Goal: Information Seeking & Learning: Learn about a topic

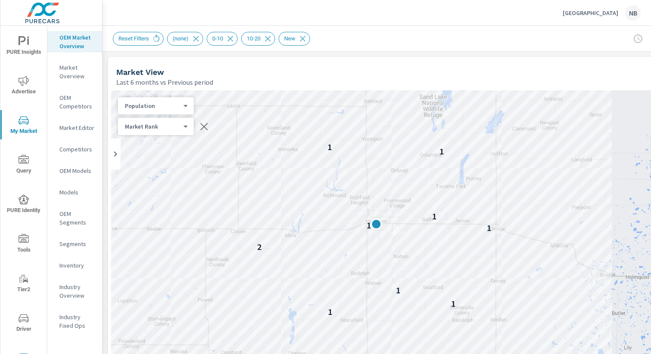
scroll to position [68, 0]
click at [596, 17] on div "[GEOGRAPHIC_DATA] [GEOGRAPHIC_DATA]" at bounding box center [602, 13] width 78 height 16
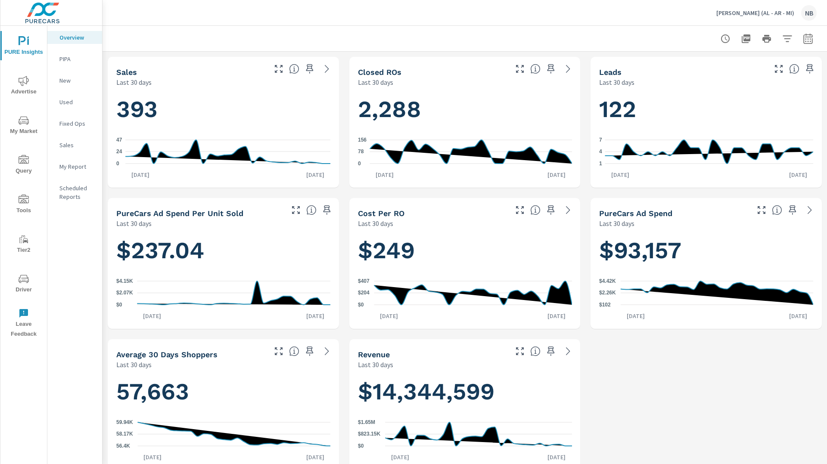
scroll to position [135, 0]
click at [810, 37] on icon "button" at bounding box center [808, 39] width 10 height 10
click at [738, 75] on select "Custom [DATE] Last week Last 7 days Last 14 days Last 30 days Last 45 days Last…" at bounding box center [739, 74] width 86 height 17
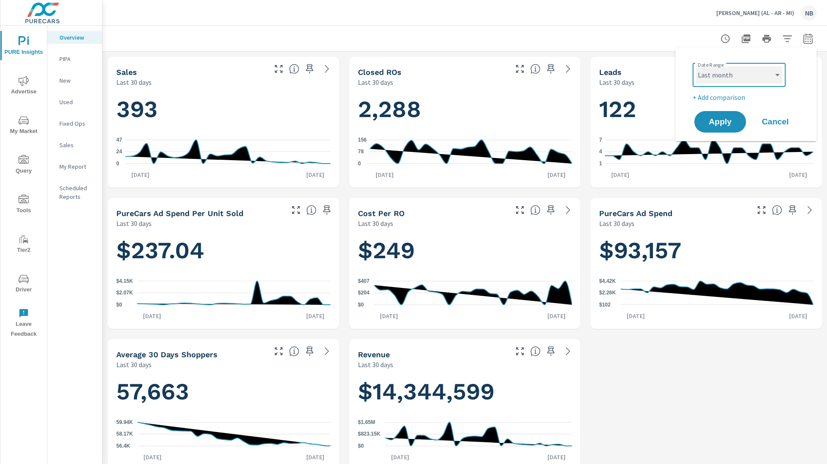
click at [696, 66] on select "Custom [DATE] Last week Last 7 days Last 14 days Last 30 days Last 45 days Last…" at bounding box center [739, 74] width 86 height 17
select select "Last month"
click at [727, 122] on span "Apply" at bounding box center [719, 122] width 35 height 8
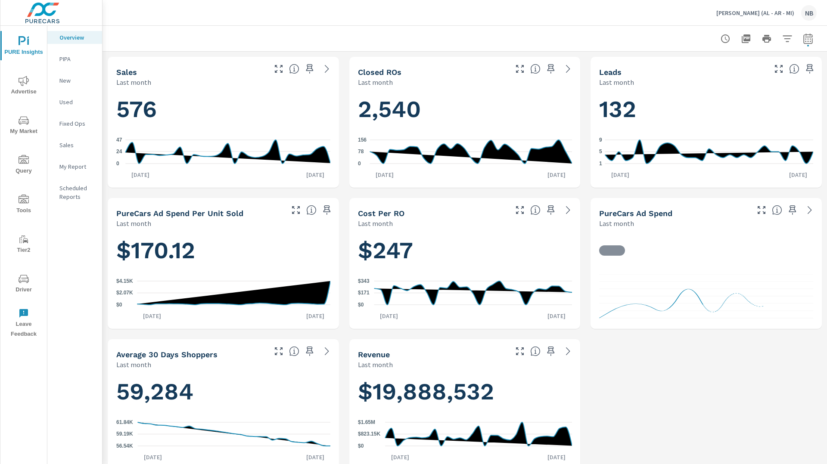
click at [21, 85] on icon "nav menu" at bounding box center [24, 81] width 10 height 10
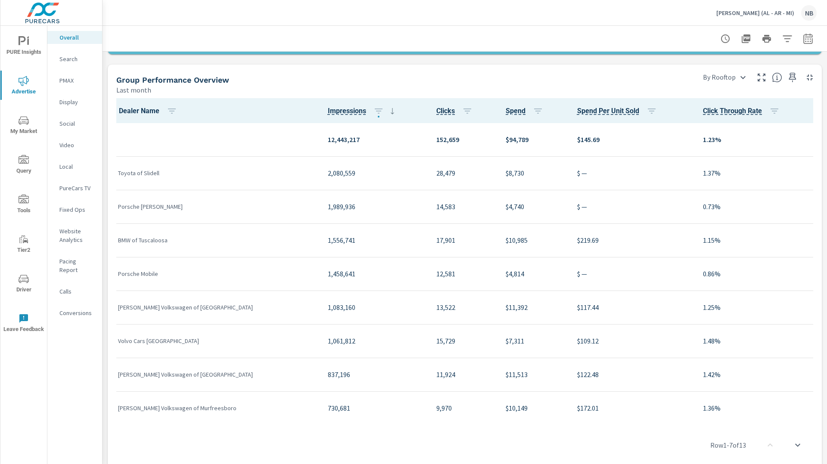
scroll to position [908, 0]
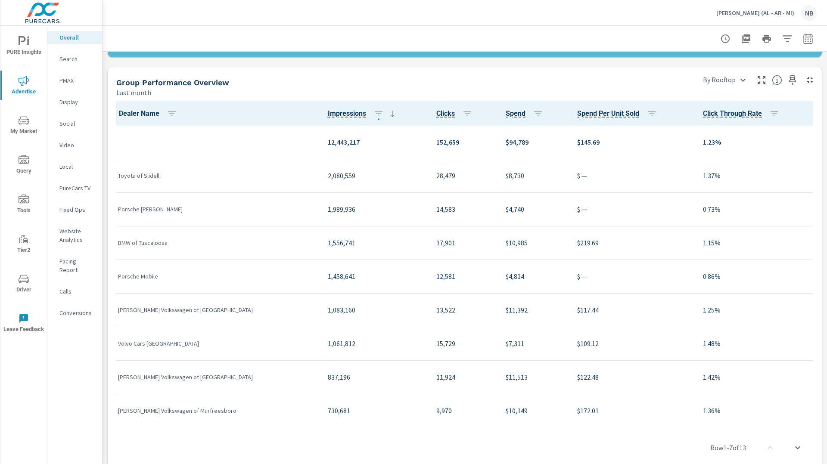
click at [761, 80] on icon "button" at bounding box center [761, 80] width 10 height 10
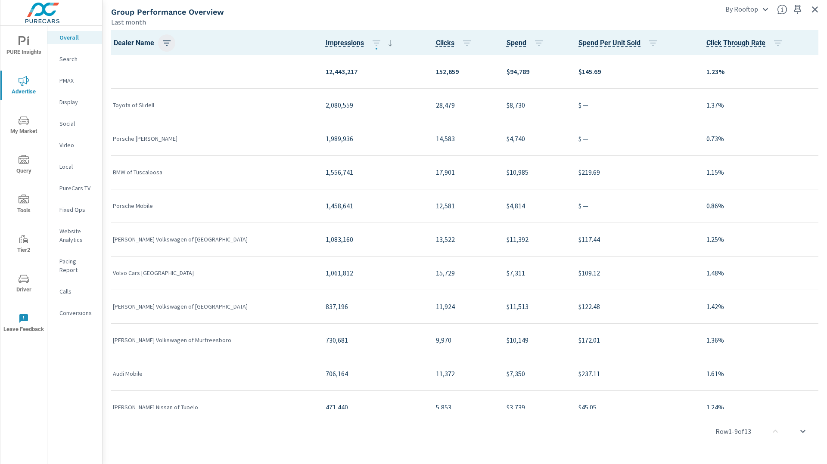
click at [166, 40] on icon "button" at bounding box center [167, 43] width 10 height 10
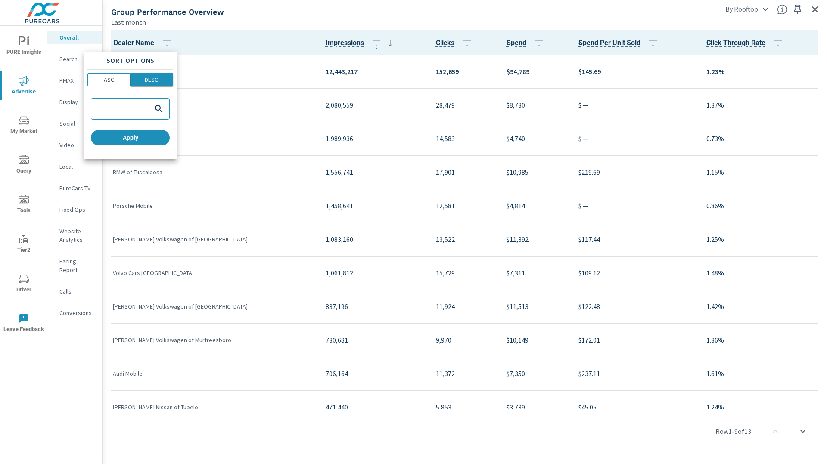
click at [146, 84] on button "DESC" at bounding box center [152, 79] width 43 height 13
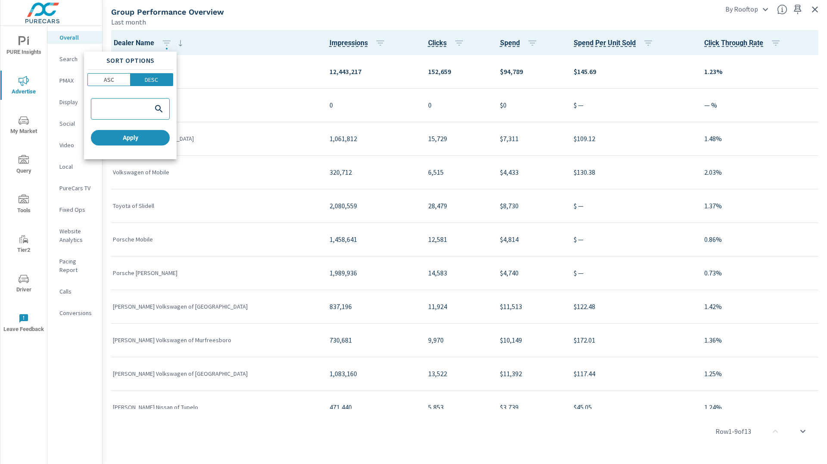
click at [262, 113] on div at bounding box center [413, 232] width 827 height 464
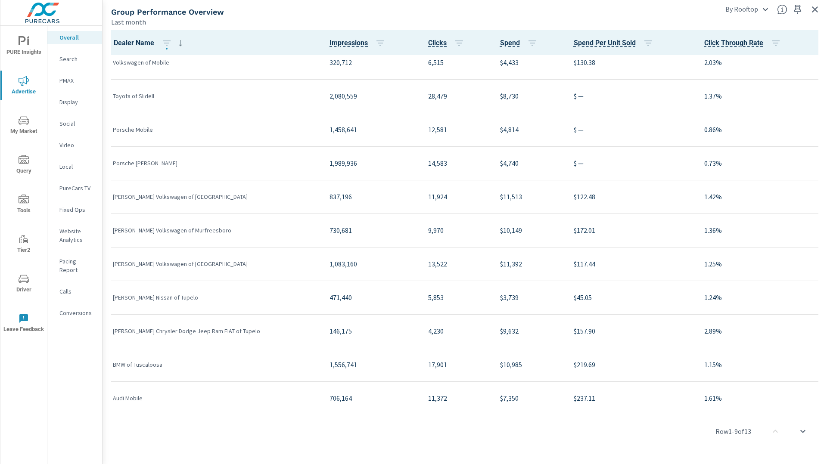
scroll to position [116, 0]
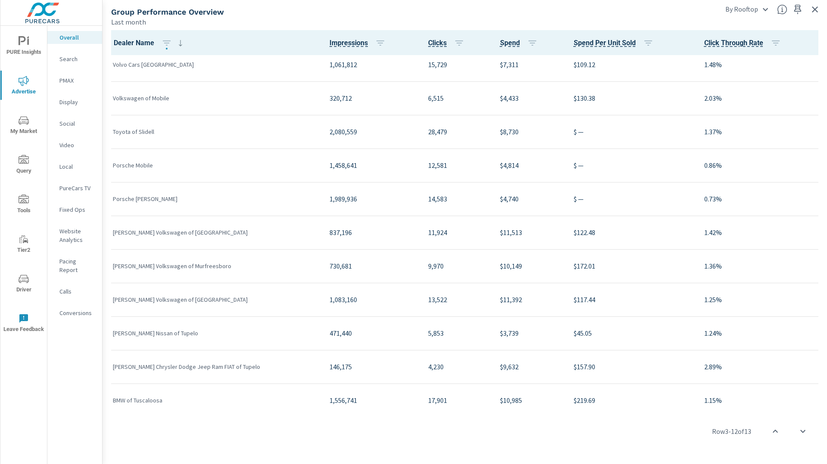
scroll to position [50, 0]
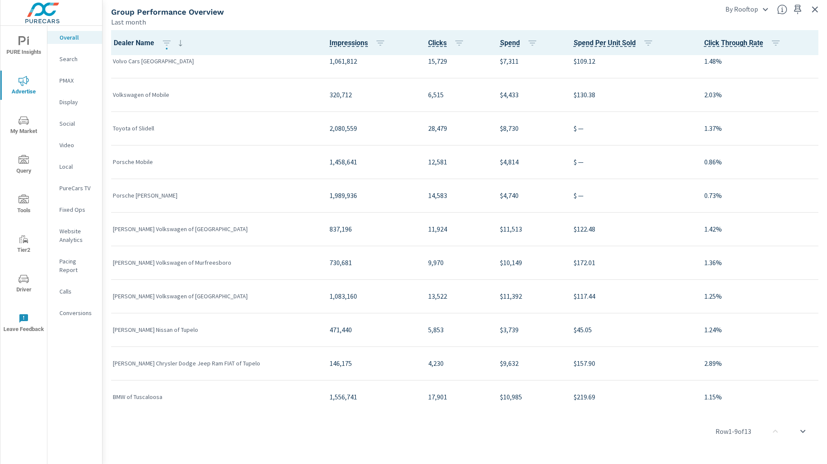
scroll to position [116, 0]
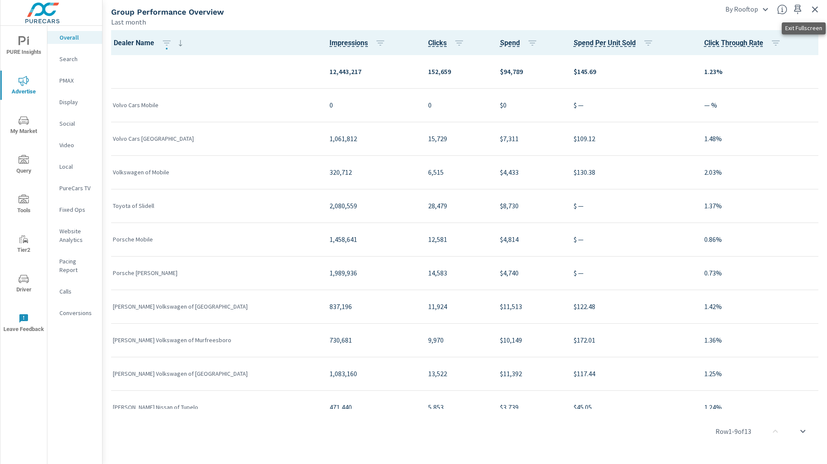
click at [814, 9] on icon "button" at bounding box center [815, 9] width 6 height 6
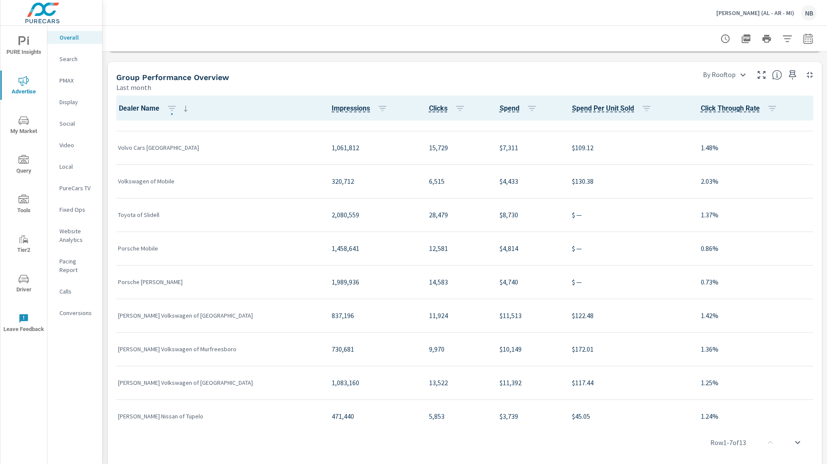
scroll to position [57, 0]
drag, startPoint x: 479, startPoint y: 316, endPoint x: 509, endPoint y: 314, distance: 29.8
click at [508, 314] on td "$11,513" at bounding box center [529, 315] width 72 height 34
click at [500, 315] on p "$11,513" at bounding box center [529, 315] width 59 height 10
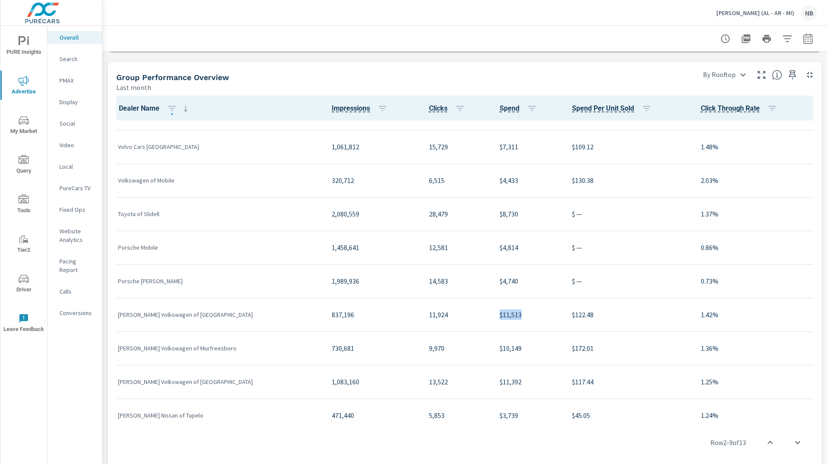
drag, startPoint x: 480, startPoint y: 315, endPoint x: 513, endPoint y: 314, distance: 33.2
click at [513, 314] on p "$11,513" at bounding box center [529, 315] width 59 height 10
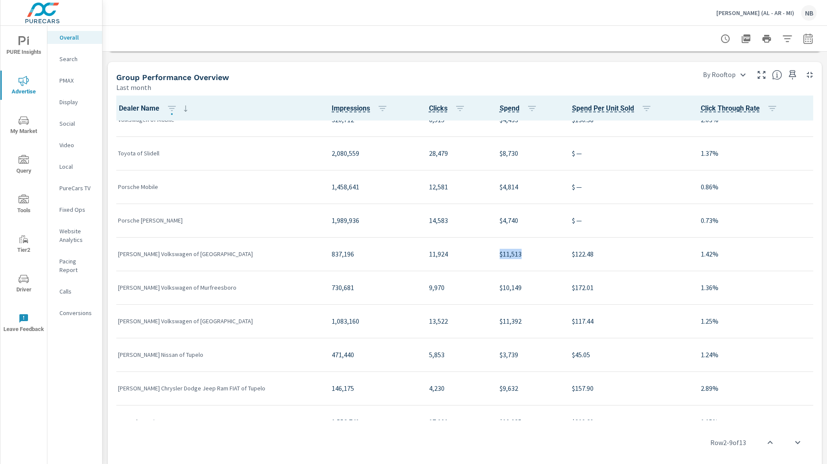
scroll to position [171, 0]
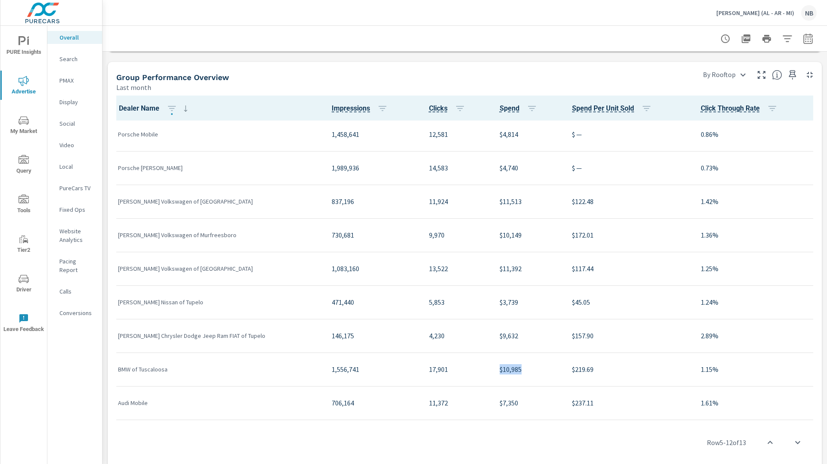
drag, startPoint x: 479, startPoint y: 370, endPoint x: 512, endPoint y: 367, distance: 33.7
click at [512, 367] on td "$10,985" at bounding box center [529, 370] width 72 height 34
drag, startPoint x: 504, startPoint y: 405, endPoint x: 513, endPoint y: 404, distance: 9.5
click at [513, 404] on td "$7,350" at bounding box center [529, 403] width 72 height 34
drag, startPoint x: 479, startPoint y: 336, endPoint x: 512, endPoint y: 335, distance: 32.8
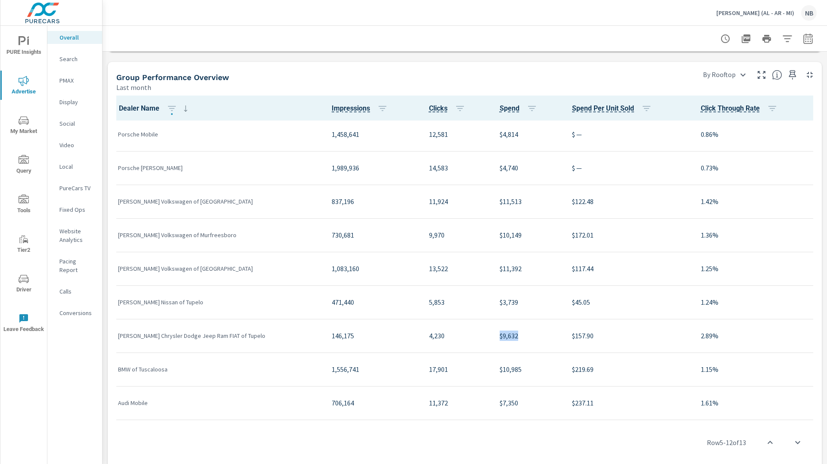
click at [512, 335] on td "$9,632" at bounding box center [529, 336] width 72 height 34
drag, startPoint x: 481, startPoint y: 370, endPoint x: 517, endPoint y: 370, distance: 36.2
click at [517, 370] on p "$10,985" at bounding box center [529, 369] width 59 height 10
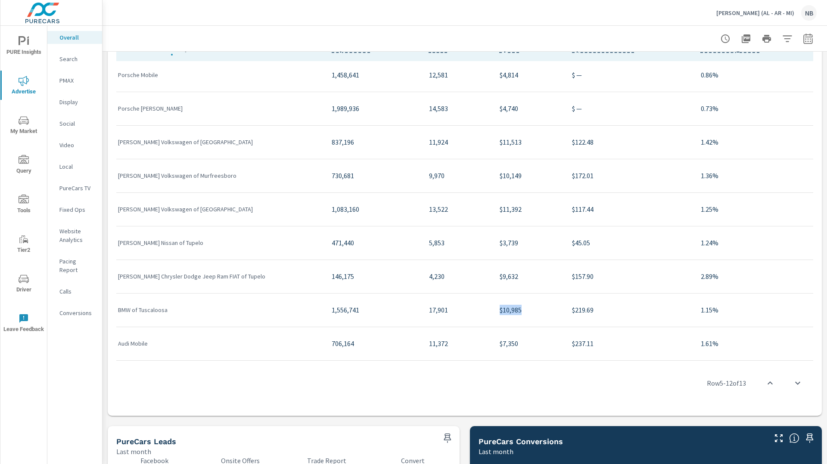
scroll to position [171, 0]
drag, startPoint x: 480, startPoint y: 276, endPoint x: 522, endPoint y: 280, distance: 42.4
click at [522, 280] on p "$9,632" at bounding box center [529, 276] width 59 height 10
click at [811, 44] on icon "button" at bounding box center [807, 38] width 9 height 10
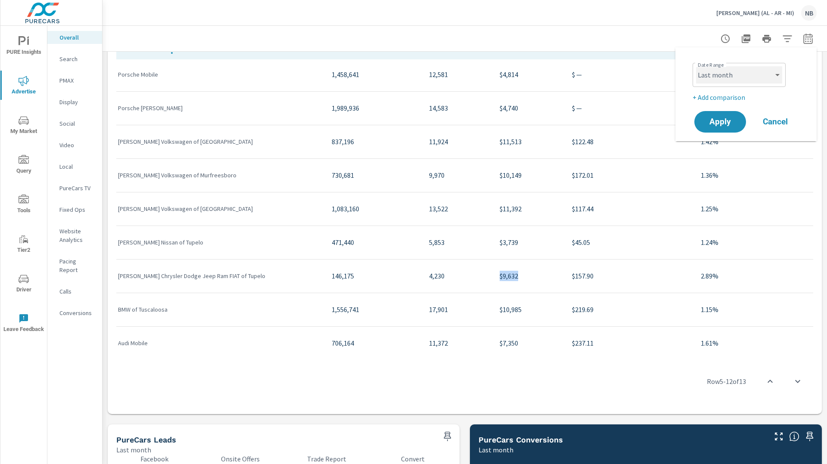
click at [745, 78] on select "Custom Yesterday Last week Last 7 days Last 14 days Last 30 days Last 45 days L…" at bounding box center [739, 74] width 86 height 17
click at [696, 66] on select "Custom Yesterday Last week Last 7 days Last 14 days Last 30 days Last 45 days L…" at bounding box center [739, 74] width 86 height 17
select select "custom"
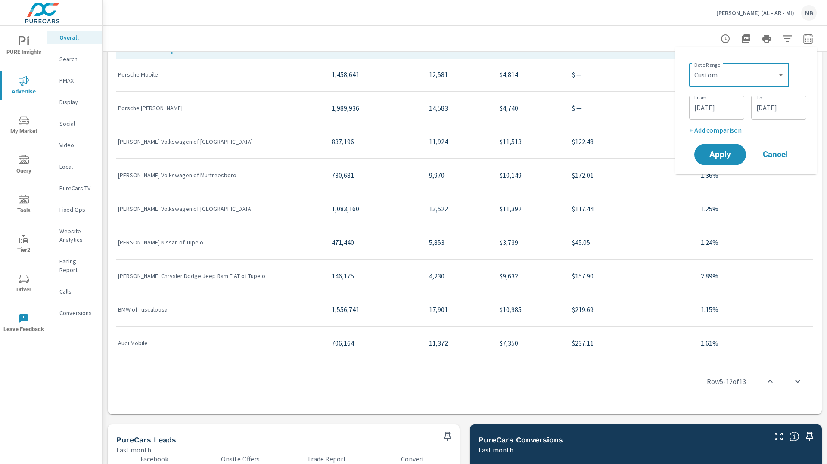
click at [734, 108] on input "08/01/2025" at bounding box center [717, 107] width 48 height 17
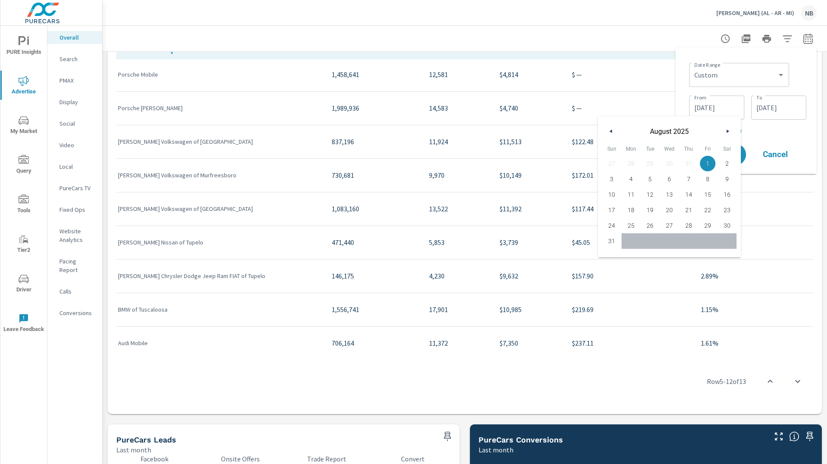
click at [610, 131] on icon "button" at bounding box center [610, 131] width 4 height 3
click at [653, 164] on span "1" at bounding box center [649, 163] width 19 height 11
click at [690, 224] on span "31" at bounding box center [688, 225] width 19 height 11
drag, startPoint x: 644, startPoint y: 164, endPoint x: 732, endPoint y: 131, distance: 94.5
click at [646, 164] on span "1" at bounding box center [649, 163] width 19 height 11
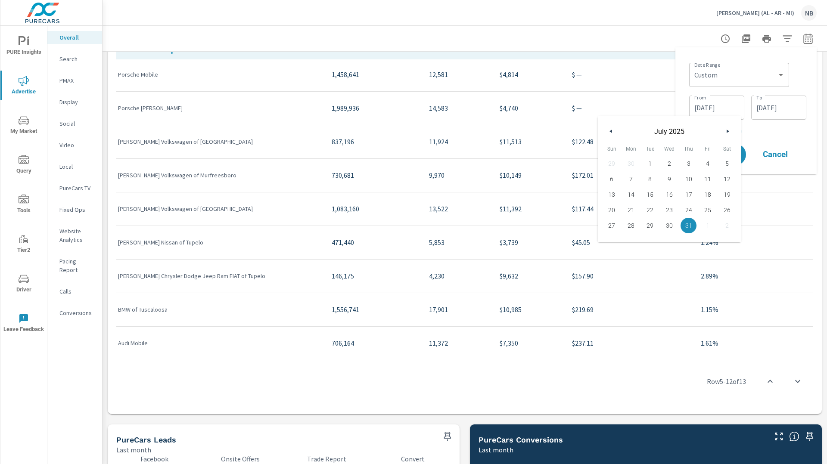
type input "07/01/2025"
click at [767, 111] on input "08/31/2025" at bounding box center [779, 107] width 48 height 17
click at [675, 133] on button "button" at bounding box center [673, 131] width 10 height 10
drag, startPoint x: 745, startPoint y: 227, endPoint x: 769, endPoint y: 174, distance: 57.4
click at [745, 225] on span "31" at bounding box center [750, 225] width 19 height 11
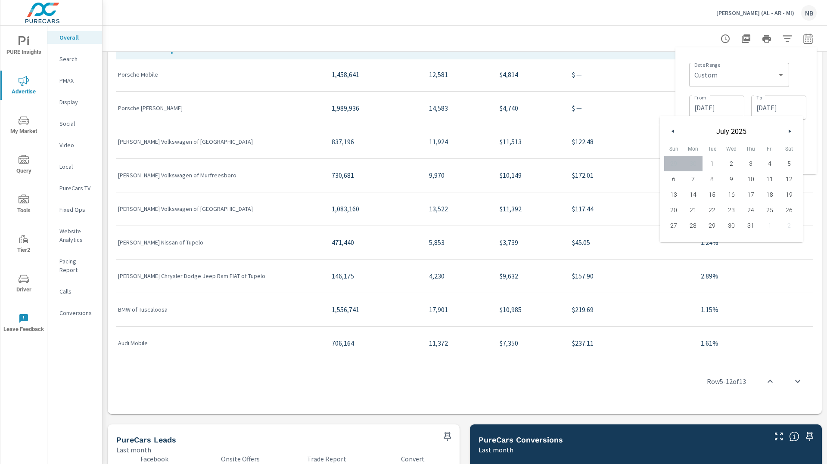
type input "[DATE]"
click at [799, 79] on div "Date Range Custom Yesterday Last week Last 7 days Last 14 days Last 30 days Las…" at bounding box center [747, 73] width 117 height 29
click at [720, 156] on span "Apply" at bounding box center [719, 155] width 35 height 8
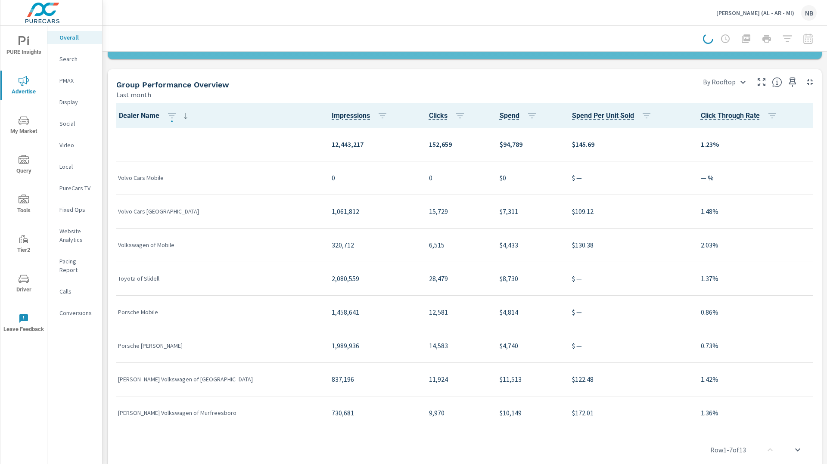
scroll to position [904, 0]
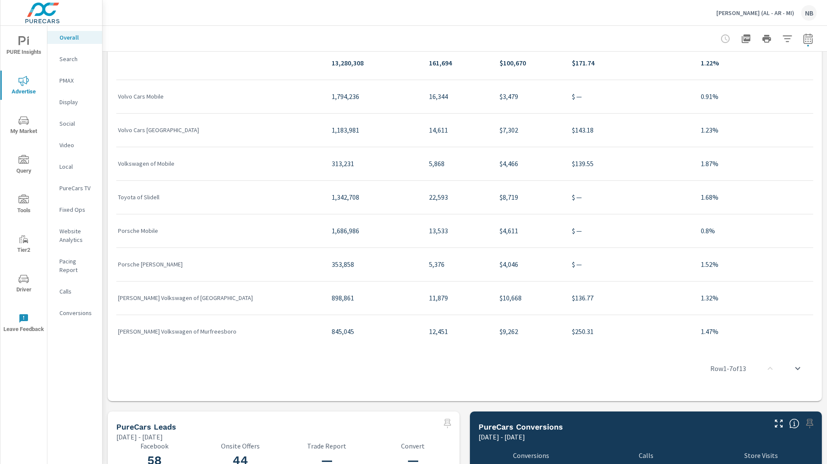
scroll to position [976, 0]
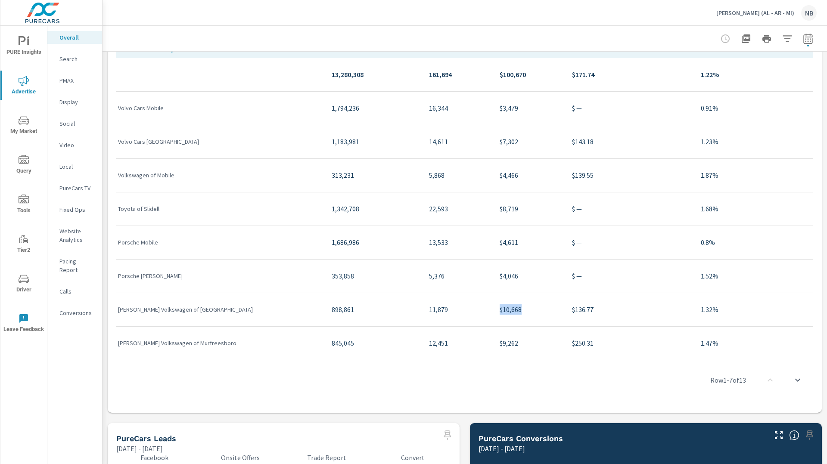
drag, startPoint x: 480, startPoint y: 311, endPoint x: 519, endPoint y: 311, distance: 38.8
click at [519, 311] on p "$10,668" at bounding box center [529, 310] width 59 height 10
drag, startPoint x: 482, startPoint y: 345, endPoint x: 518, endPoint y: 346, distance: 35.3
click at [518, 346] on p "$9,262" at bounding box center [529, 343] width 59 height 10
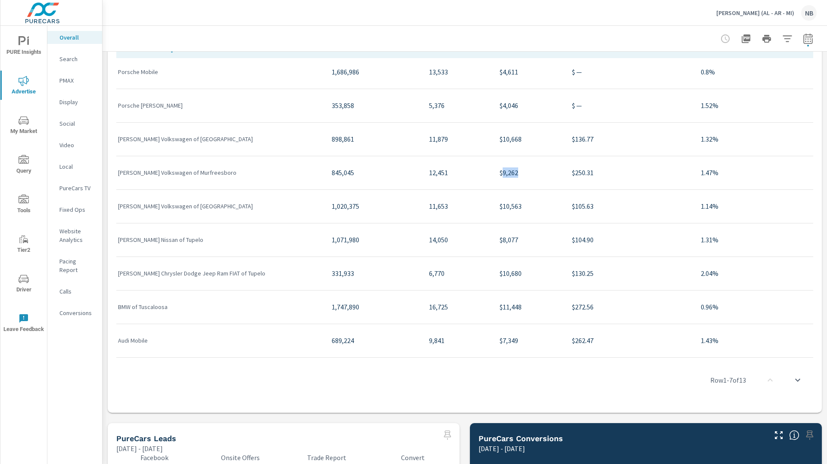
scroll to position [170, 0]
drag, startPoint x: 486, startPoint y: 309, endPoint x: 516, endPoint y: 309, distance: 29.3
click at [516, 309] on td "$11,448" at bounding box center [529, 308] width 72 height 34
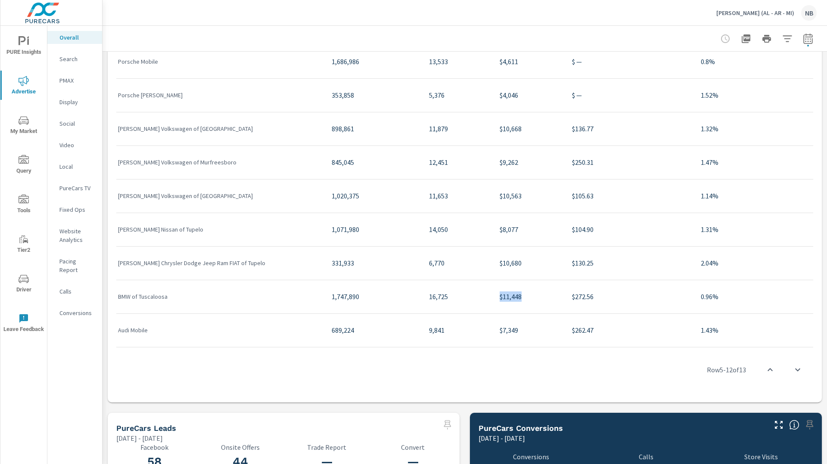
scroll to position [985, 0]
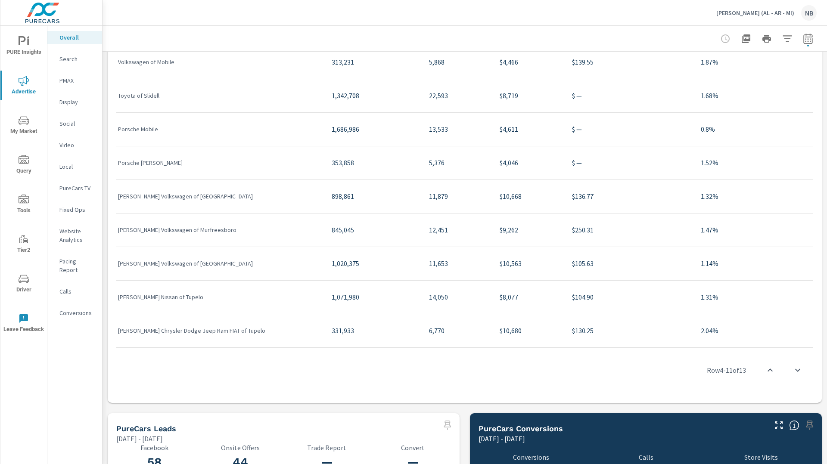
scroll to position [102, 0]
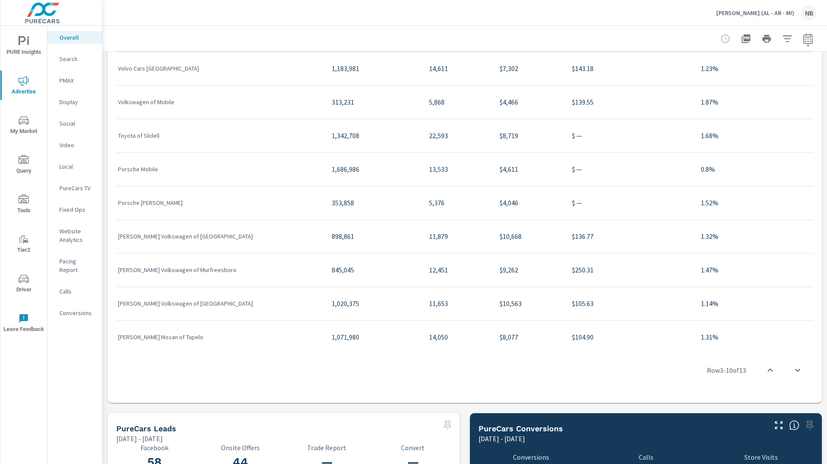
scroll to position [62, 0]
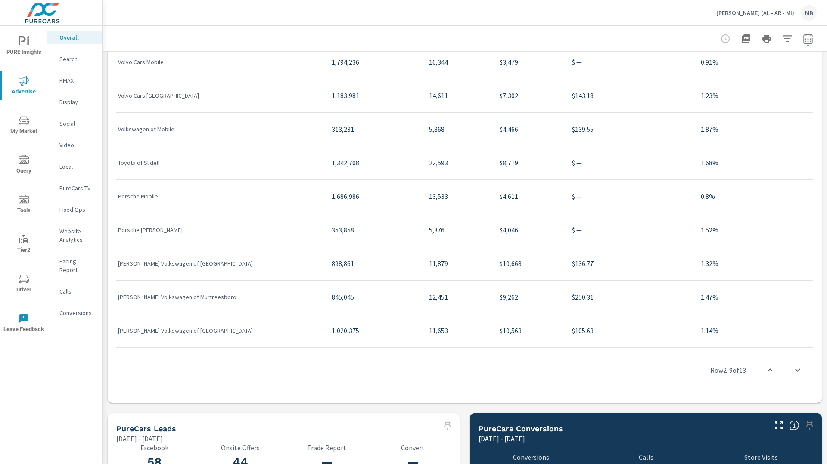
scroll to position [35, 0]
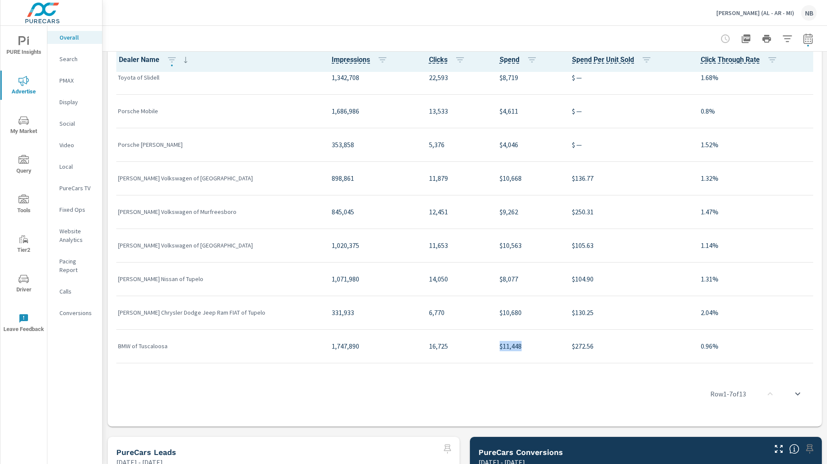
scroll to position [171, 0]
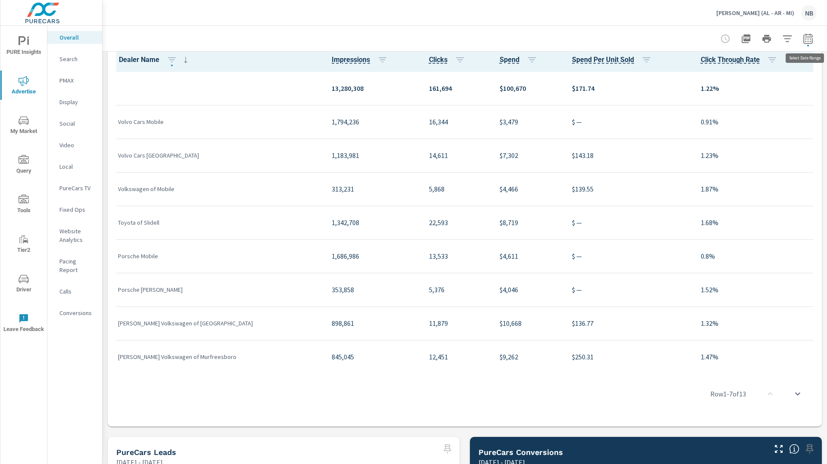
click at [805, 40] on icon "button" at bounding box center [808, 39] width 10 height 10
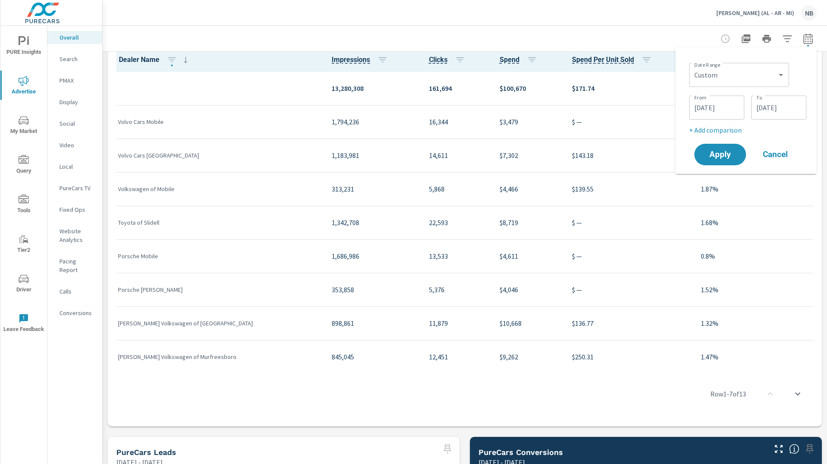
scroll to position [967, 0]
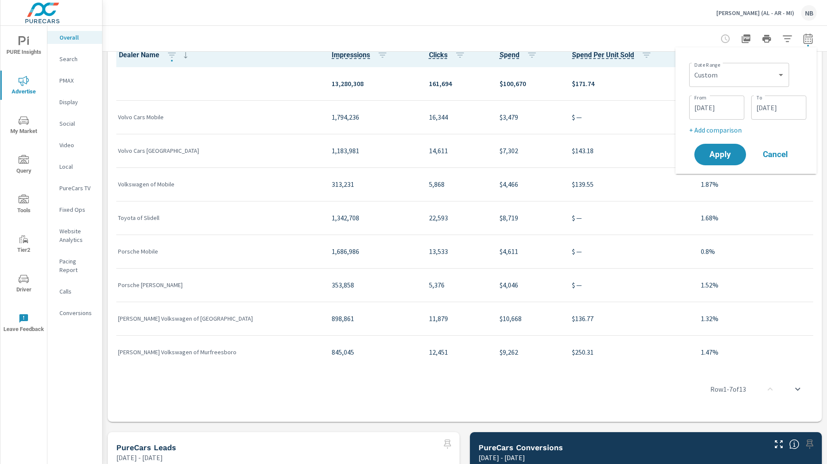
click at [608, 23] on div "Carlock (AL - AR - MI) NB" at bounding box center [465, 12] width 704 height 25
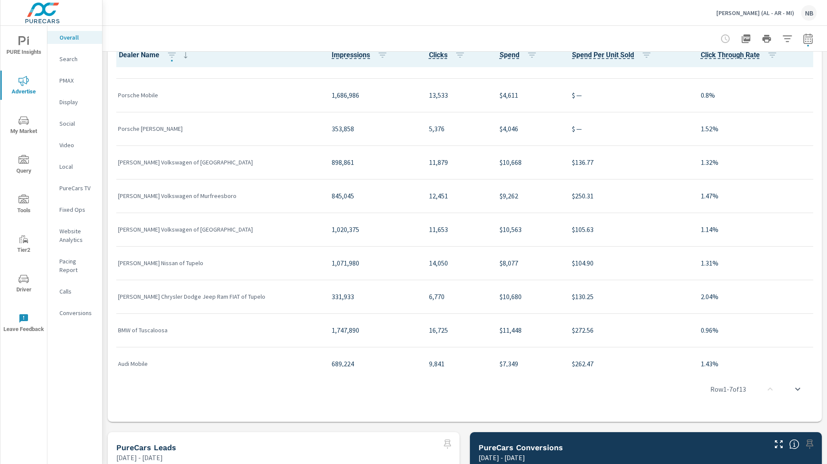
scroll to position [171, 0]
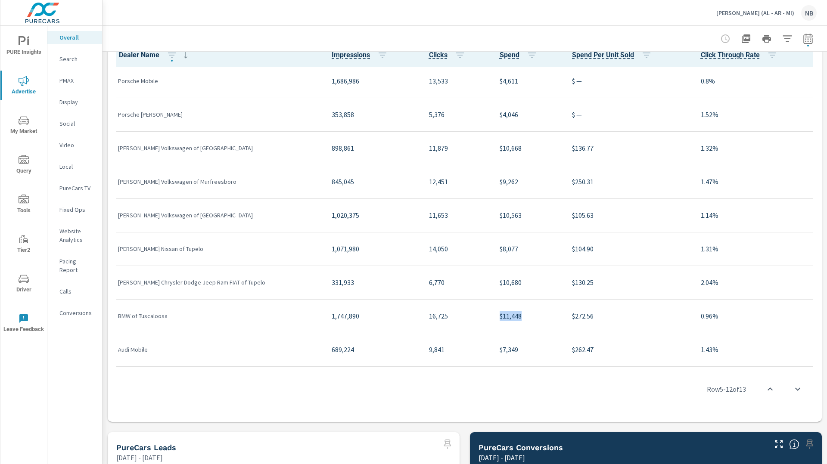
click at [522, 315] on p "$11,448" at bounding box center [529, 316] width 59 height 10
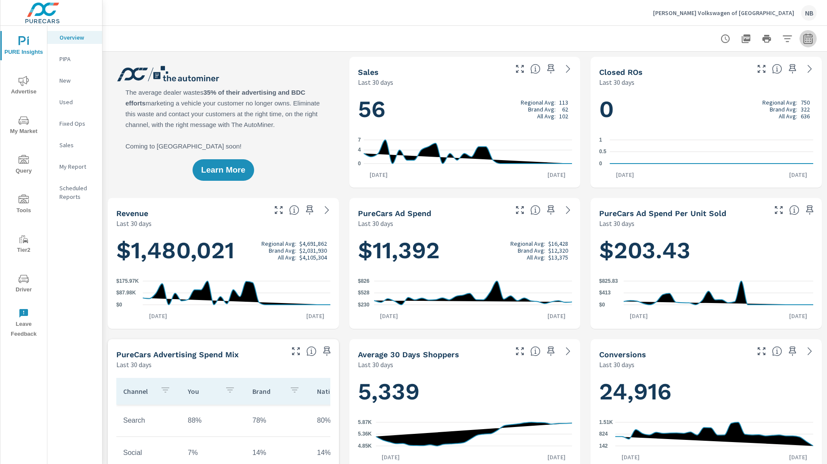
click at [811, 37] on icon "button" at bounding box center [808, 39] width 10 height 10
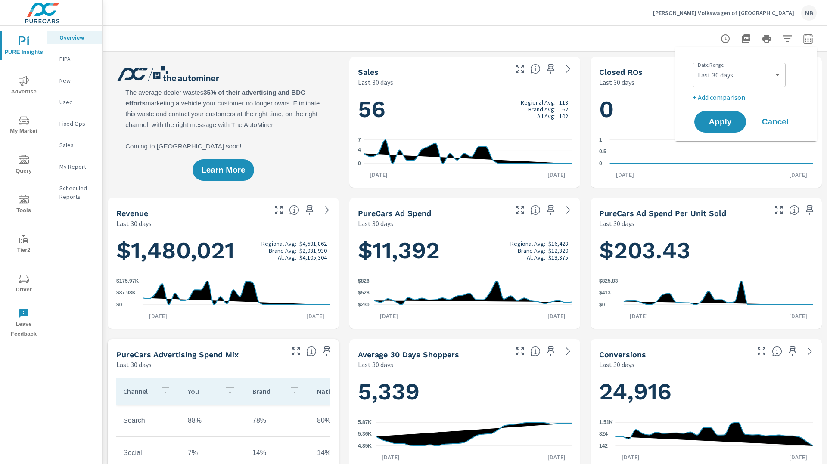
scroll to position [0, 0]
click at [727, 71] on select "Custom [DATE] Last week Last 7 days Last 14 days Last 30 days Last 45 days Last…" at bounding box center [739, 74] width 86 height 17
click at [696, 66] on select "Custom [DATE] Last week Last 7 days Last 14 days Last 30 days Last 45 days Last…" at bounding box center [739, 74] width 86 height 17
select select "Last month"
click at [726, 123] on span "Apply" at bounding box center [719, 122] width 35 height 8
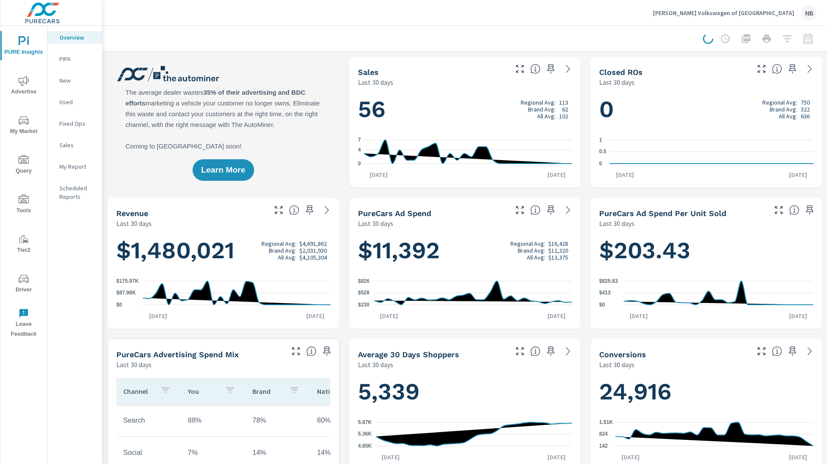
click at [25, 81] on icon "nav menu" at bounding box center [24, 81] width 10 height 10
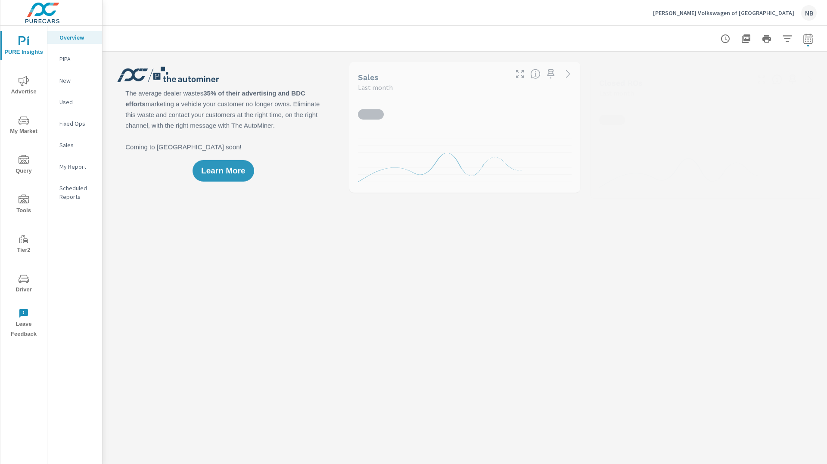
scroll to position [0, 0]
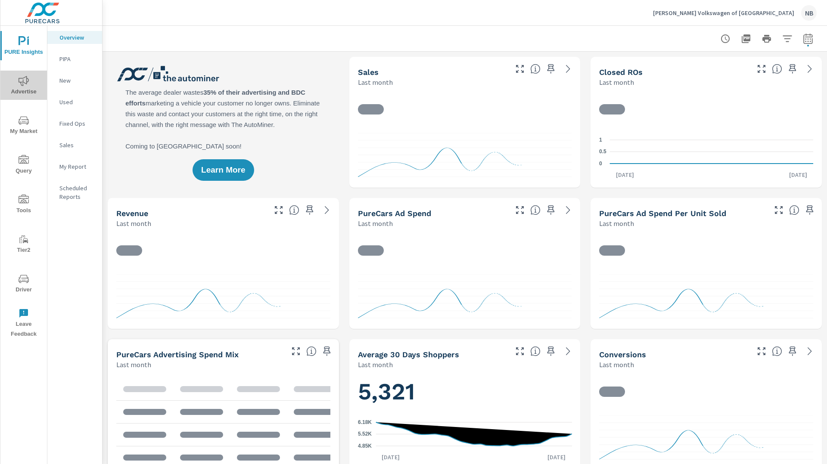
click at [28, 86] on icon "nav menu" at bounding box center [24, 81] width 10 height 10
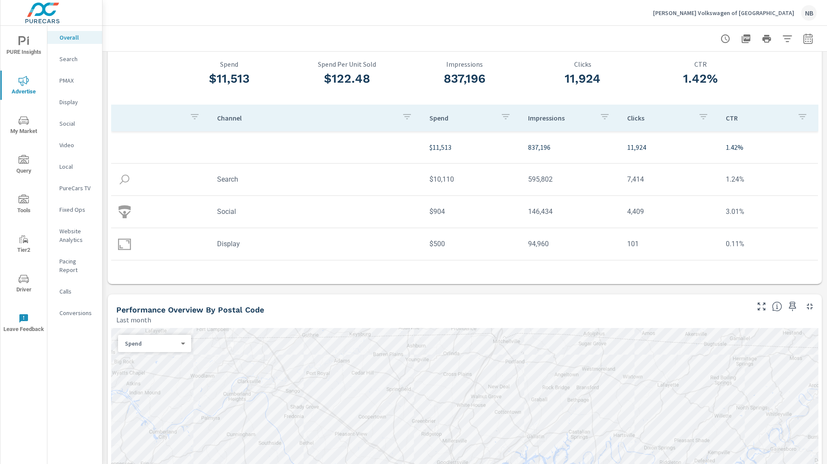
scroll to position [47, 0]
drag, startPoint x: 431, startPoint y: 177, endPoint x: 460, endPoint y: 177, distance: 29.3
click at [460, 177] on td "$10,110" at bounding box center [472, 178] width 99 height 22
click at [812, 40] on icon "button" at bounding box center [807, 38] width 9 height 10
select select "Last month"
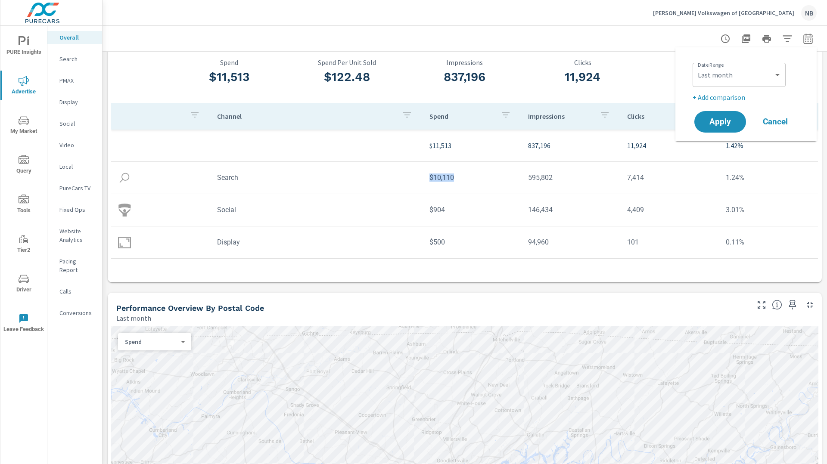
click at [729, 96] on p "+ Add comparison" at bounding box center [748, 97] width 110 height 10
select select "Previous period"
click at [726, 146] on span "Apply" at bounding box center [719, 146] width 35 height 8
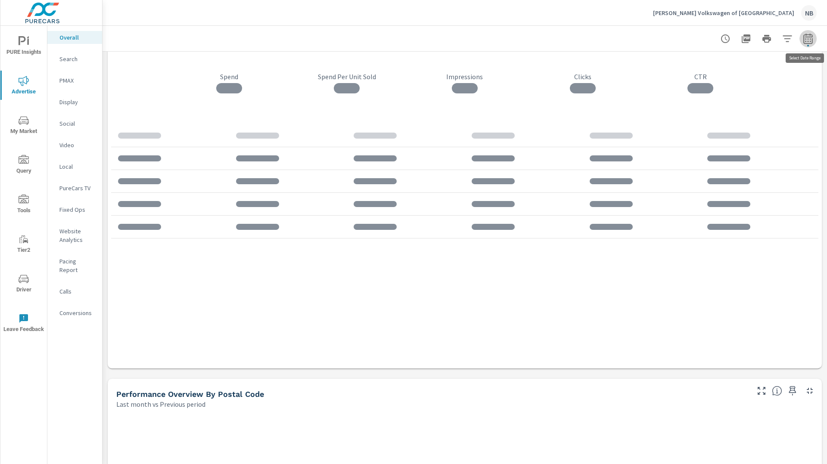
click at [806, 41] on icon "button" at bounding box center [808, 39] width 10 height 10
select select "Last month"
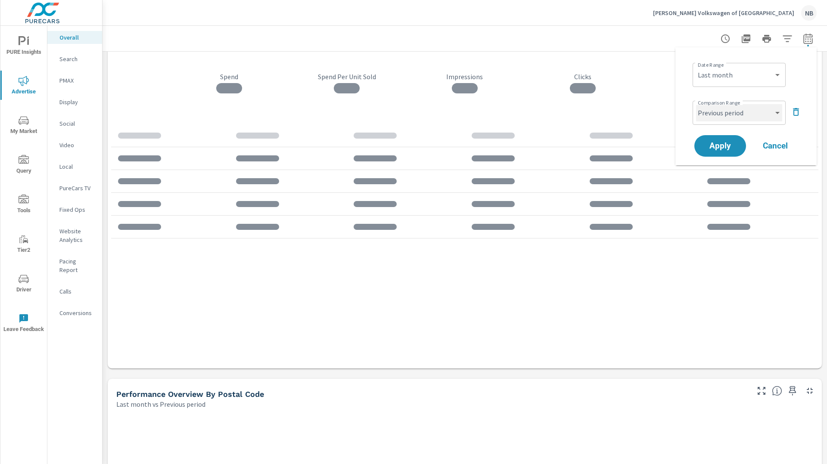
click at [727, 114] on select "Custom Previous period Previous month Previous year" at bounding box center [739, 112] width 86 height 17
click at [696, 104] on select "Custom Previous period Previous month Previous year" at bounding box center [739, 112] width 86 height 17
select select "Previous month"
click at [730, 148] on span "Apply" at bounding box center [719, 146] width 35 height 8
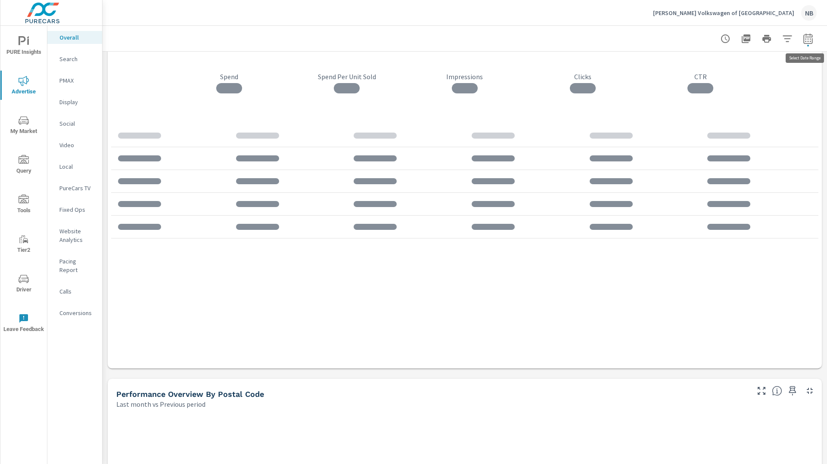
click at [812, 37] on icon "button" at bounding box center [807, 38] width 9 height 10
select select "Last month"
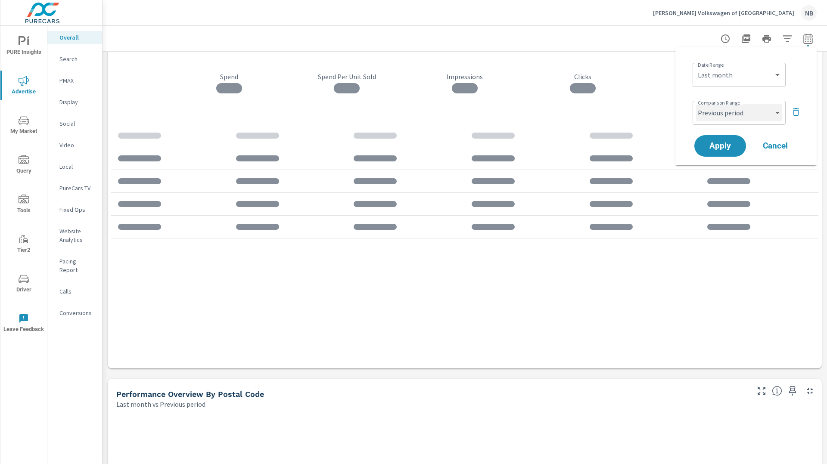
click at [755, 115] on select "Custom Previous period Previous month Previous year" at bounding box center [739, 112] width 86 height 17
click at [696, 104] on select "Custom Previous period Previous month Previous year" at bounding box center [739, 112] width 86 height 17
click at [755, 112] on select "Custom Previous period Previous month Previous year" at bounding box center [739, 112] width 86 height 17
click at [696, 104] on select "Custom Previous period Previous month Previous year" at bounding box center [739, 112] width 86 height 17
select select "Previous month"
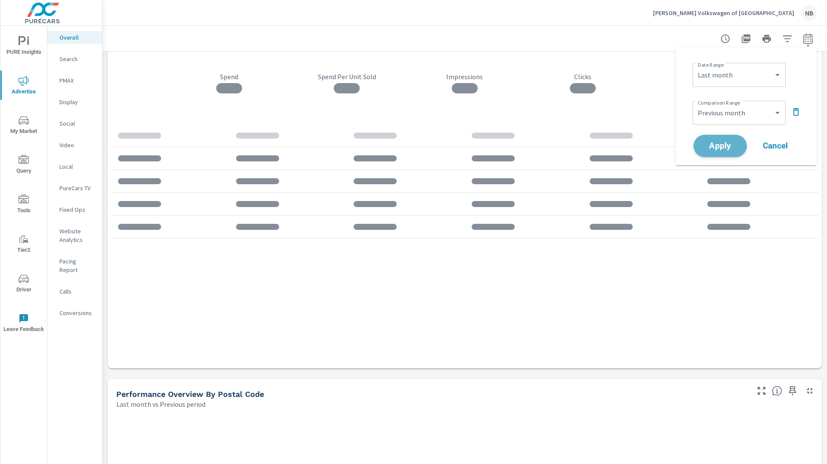
click at [725, 144] on span "Apply" at bounding box center [719, 146] width 35 height 8
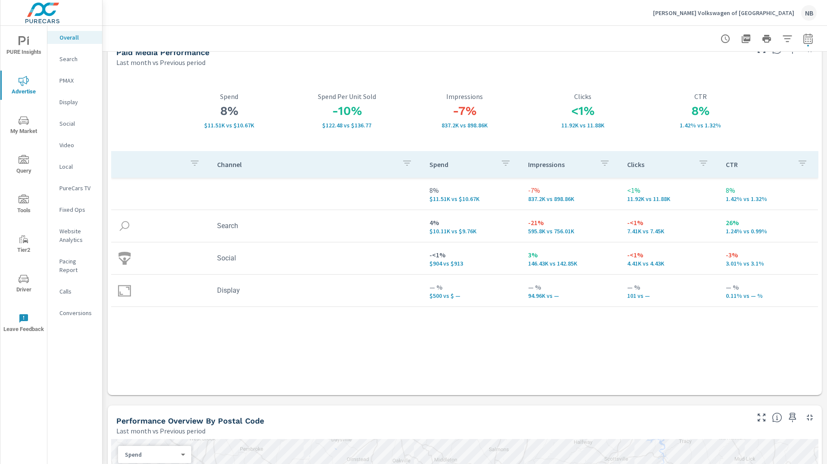
scroll to position [21, 0]
click at [77, 56] on p "Search" at bounding box center [77, 59] width 36 height 9
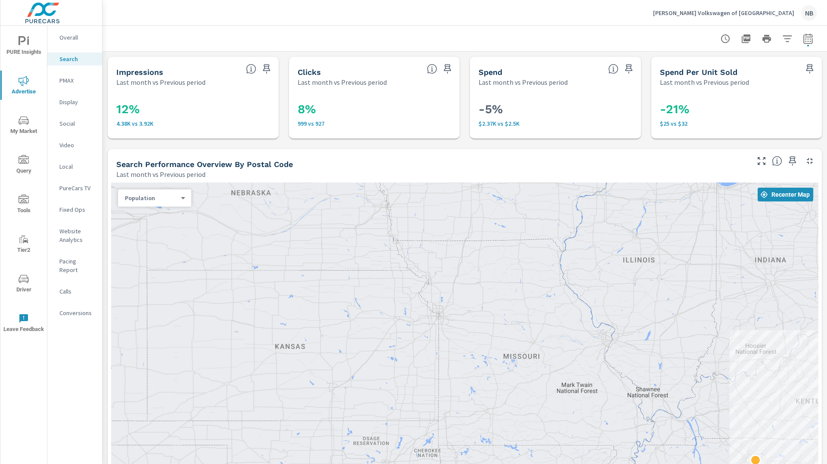
click at [61, 81] on p "PMAX" at bounding box center [77, 80] width 36 height 9
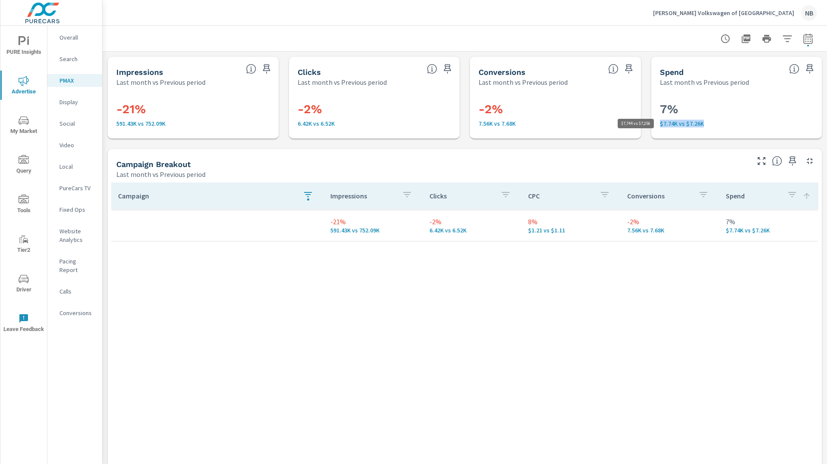
drag, startPoint x: 659, startPoint y: 124, endPoint x: 726, endPoint y: 127, distance: 66.8
click at [726, 127] on p "$7.74K vs $7.26K" at bounding box center [737, 123] width 154 height 7
click at [767, 13] on p "Carlock Volkswagen of North Nashville" at bounding box center [723, 13] width 141 height 8
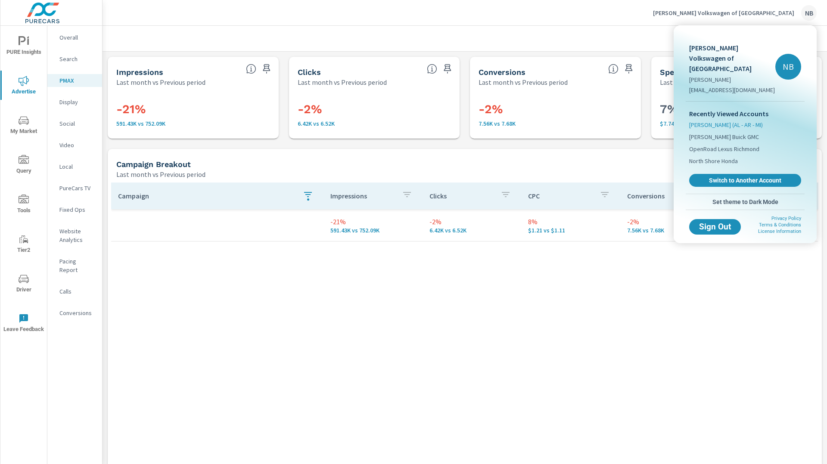
click at [716, 121] on span "Carlock (AL - AR - MI)" at bounding box center [726, 125] width 74 height 9
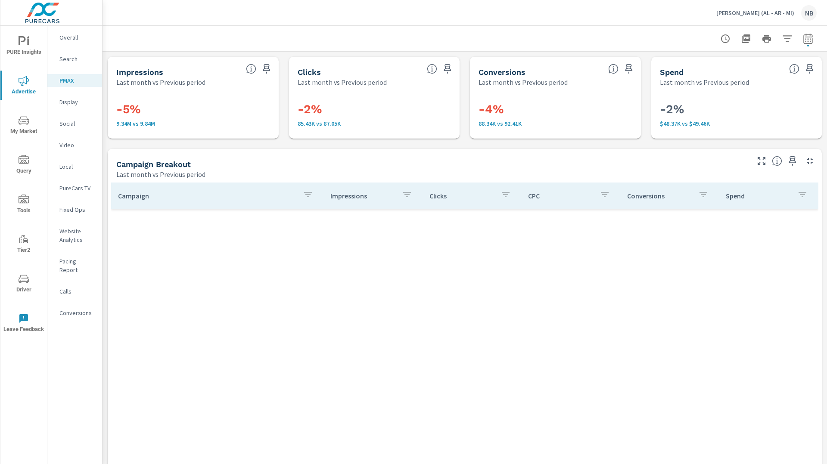
scroll to position [485, 0]
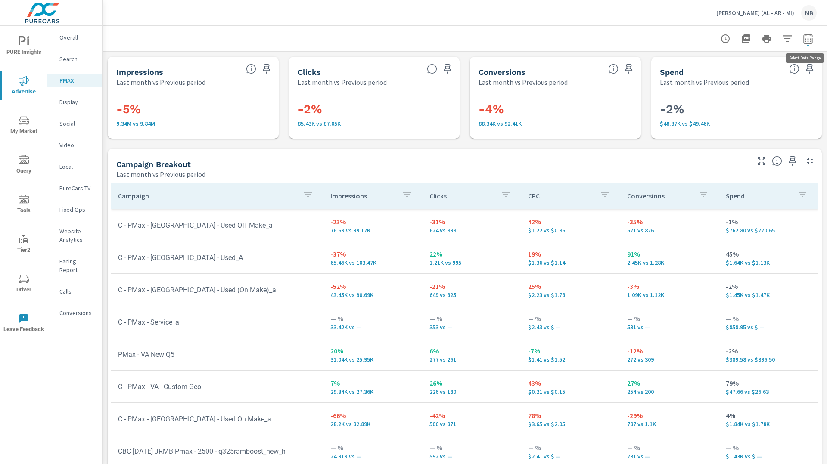
click at [808, 42] on icon "button" at bounding box center [808, 39] width 10 height 10
select select "Last month"
select select "Previous period"
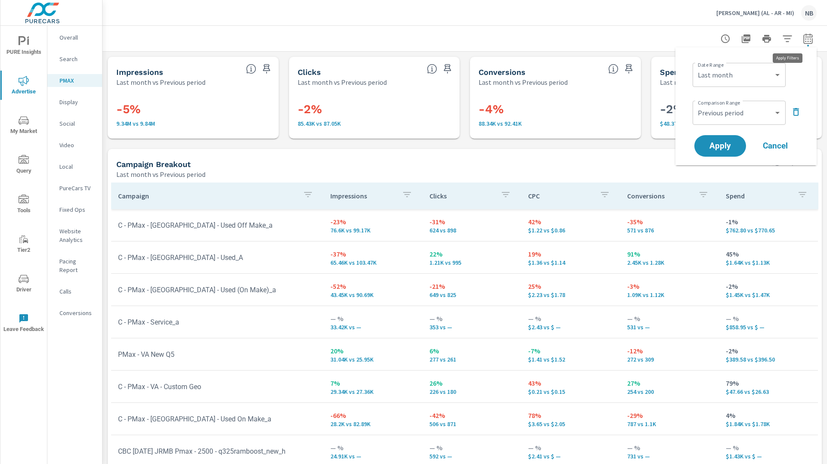
click at [785, 38] on icon "button" at bounding box center [787, 38] width 9 height 6
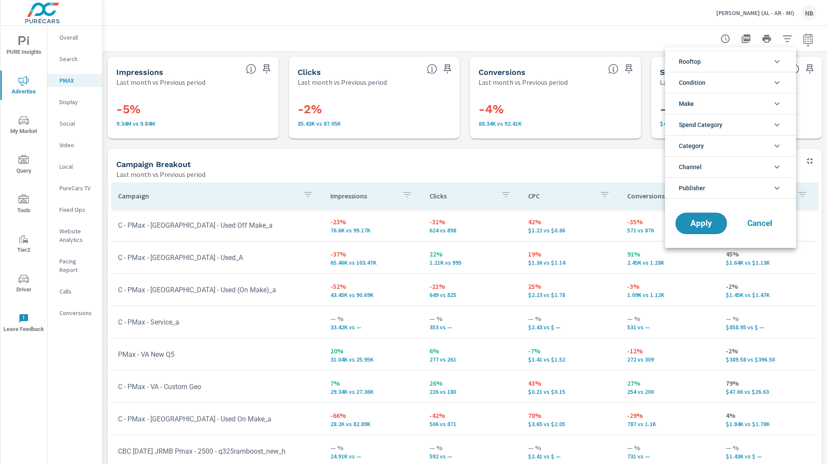
click at [752, 60] on li "Rooftop" at bounding box center [730, 61] width 131 height 21
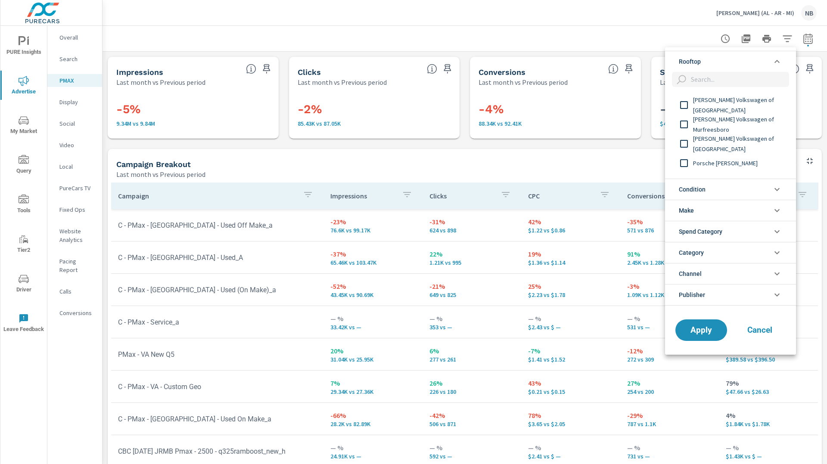
scroll to position [171, 0]
click at [722, 126] on span "Carlock Volkswagen of Murfreesboro" at bounding box center [740, 123] width 94 height 21
click at [693, 333] on span "Apply" at bounding box center [701, 330] width 35 height 8
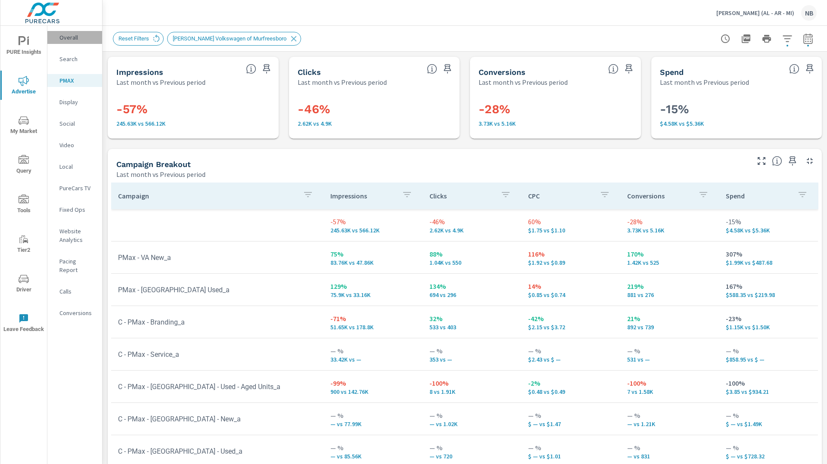
click at [67, 38] on p "Overall" at bounding box center [77, 37] width 36 height 9
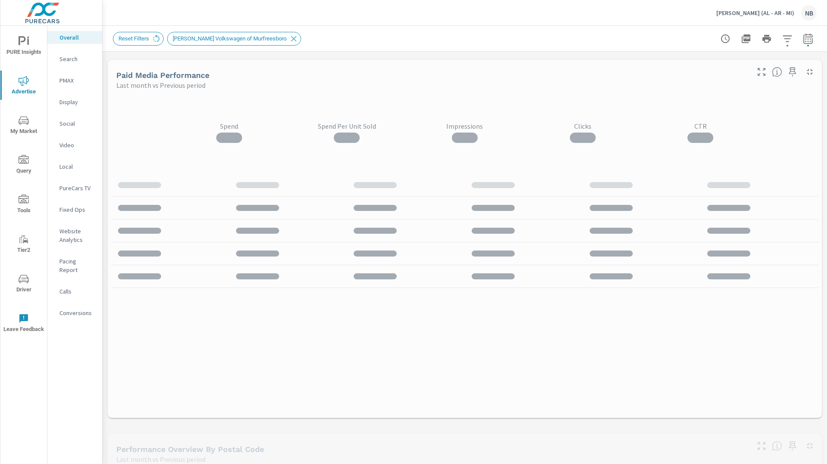
click at [760, 12] on p "Carlock (AL - AR - MI)" at bounding box center [755, 13] width 78 height 8
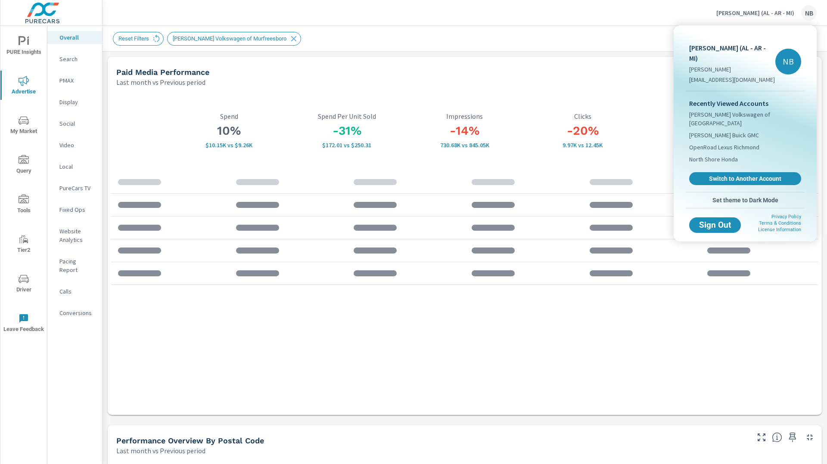
click at [618, 9] on div at bounding box center [413, 232] width 827 height 464
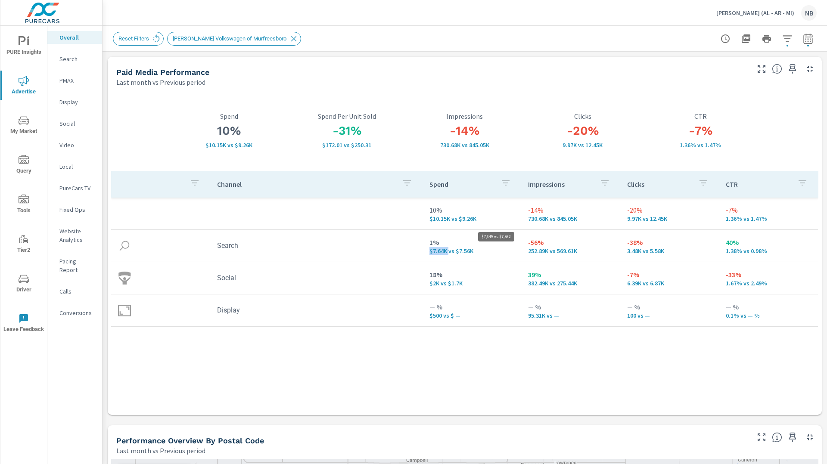
drag, startPoint x: 429, startPoint y: 251, endPoint x: 448, endPoint y: 252, distance: 18.6
click at [448, 252] on p "$7.64K vs $7.56K" at bounding box center [471, 251] width 85 height 7
drag, startPoint x: 429, startPoint y: 284, endPoint x: 440, endPoint y: 284, distance: 10.8
click at [440, 284] on p "$2K vs $1.7K" at bounding box center [471, 283] width 85 height 7
click at [786, 39] on icon "button" at bounding box center [787, 39] width 10 height 10
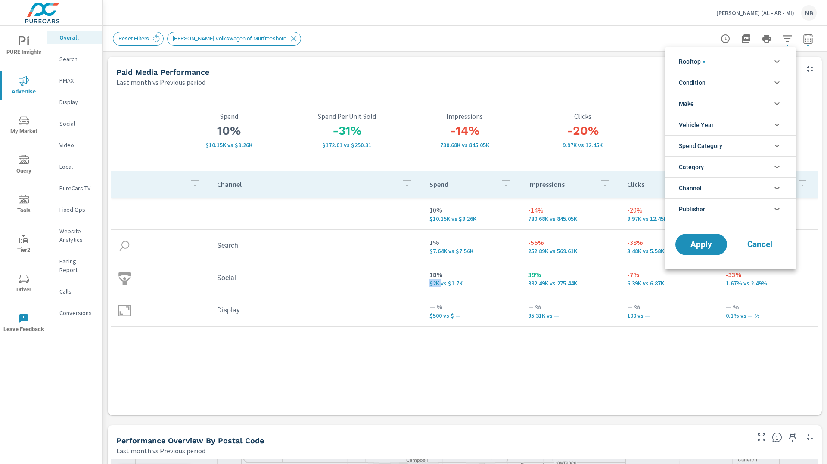
click at [786, 39] on body "PURE Insights Advertise My Market Query Tools Tier2 Driver Leave Feedback Overa…" at bounding box center [413, 232] width 827 height 464
click at [763, 57] on li "Rooftop" at bounding box center [730, 61] width 131 height 21
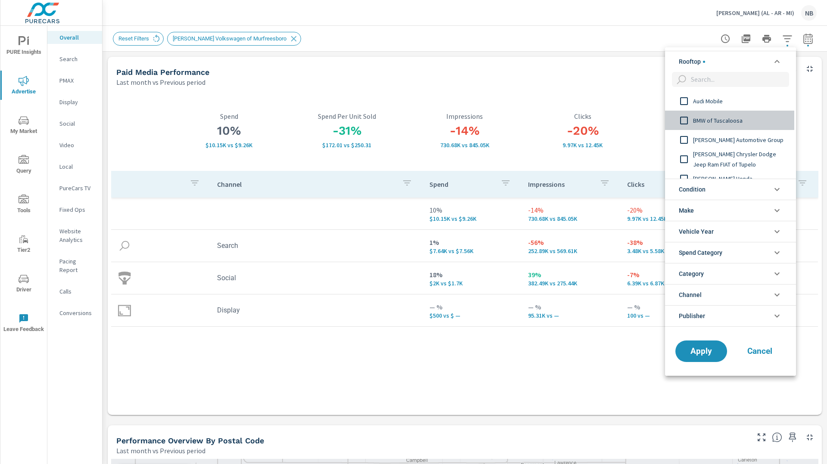
click at [740, 115] on span "BMW of Tuscaloosa" at bounding box center [740, 120] width 94 height 10
drag, startPoint x: 706, startPoint y: 345, endPoint x: 715, endPoint y: 344, distance: 8.7
click at [707, 345] on button "Apply" at bounding box center [701, 351] width 53 height 22
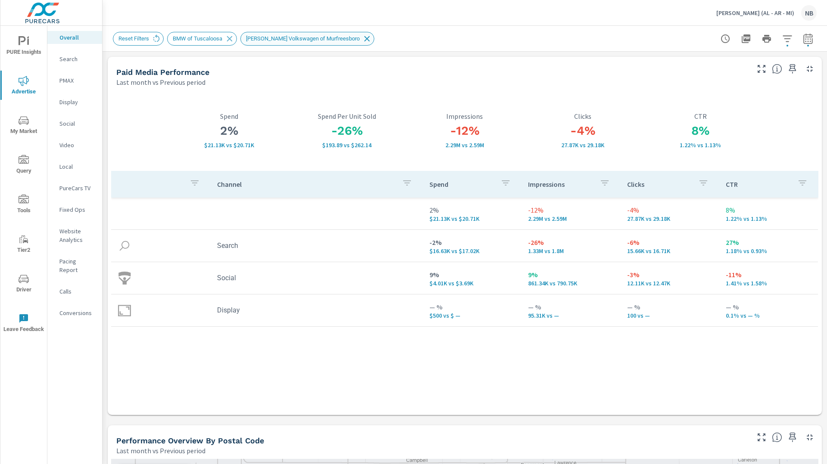
click at [362, 40] on icon at bounding box center [366, 38] width 9 height 9
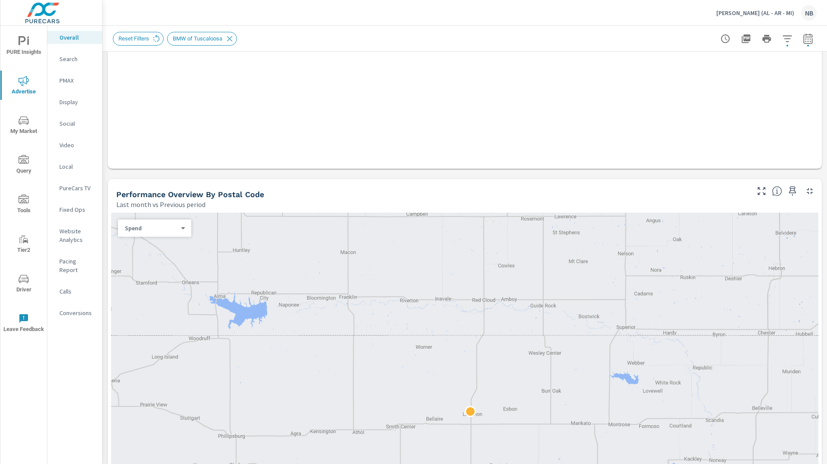
scroll to position [246, 0]
click at [806, 43] on icon "button" at bounding box center [807, 38] width 9 height 10
select select "Last month"
select select "Previous period"
click at [743, 80] on select "Custom [DATE] Last week Last 7 days Last 14 days Last 30 days Last 45 days Last…" at bounding box center [739, 74] width 86 height 17
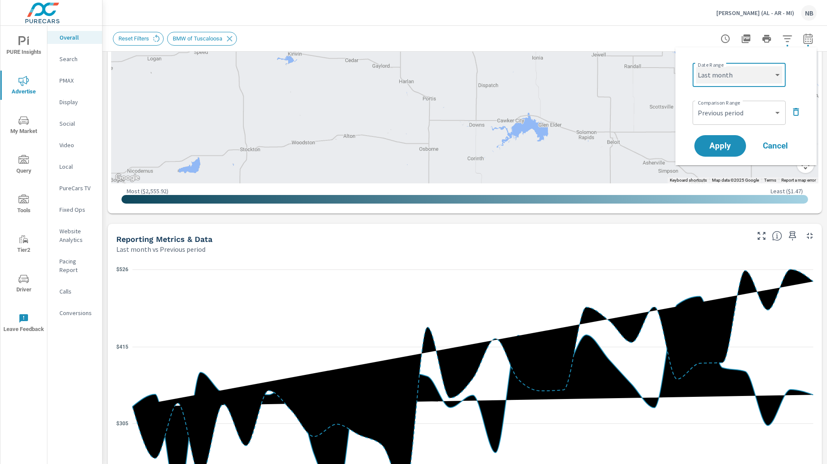
scroll to position [595, 0]
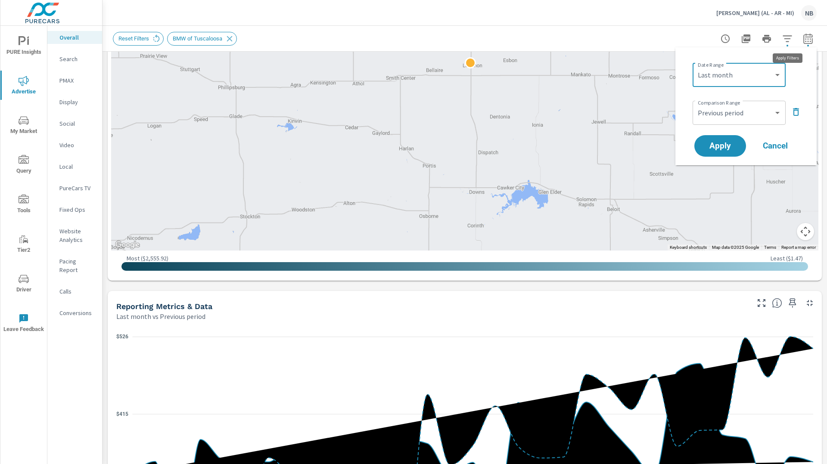
click at [785, 42] on icon "button" at bounding box center [787, 39] width 10 height 10
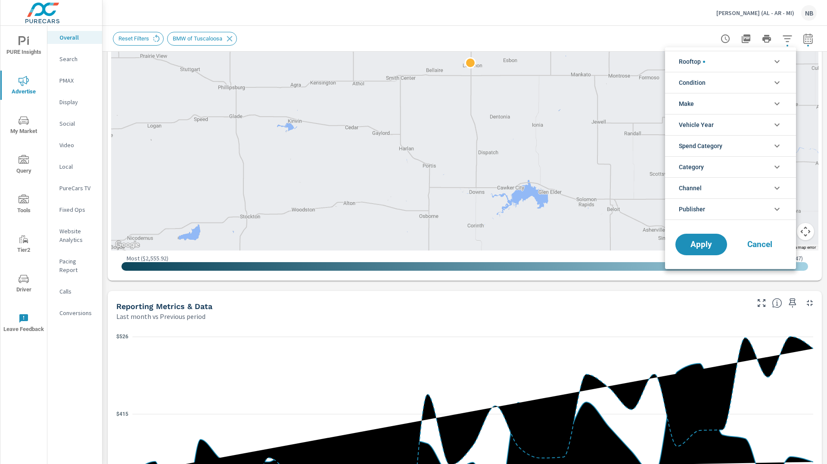
scroll to position [39, 0]
click at [743, 64] on li "Rooftop" at bounding box center [730, 61] width 131 height 21
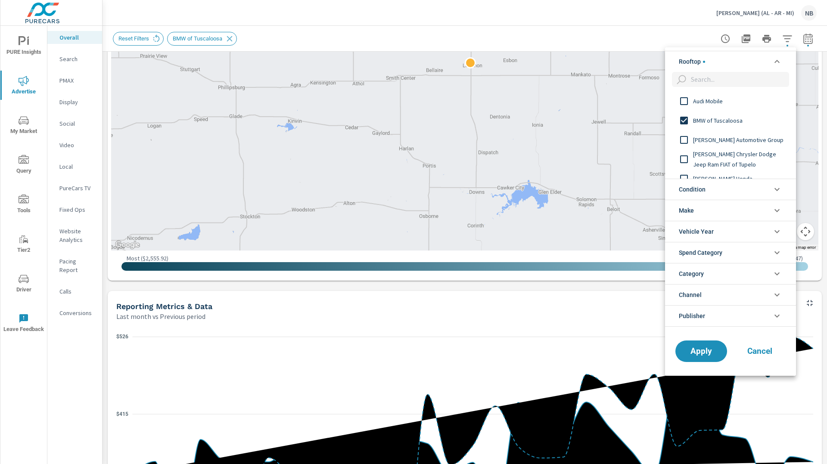
scroll to position [0, 0]
click at [683, 119] on input "filter options" at bounding box center [684, 121] width 18 height 18
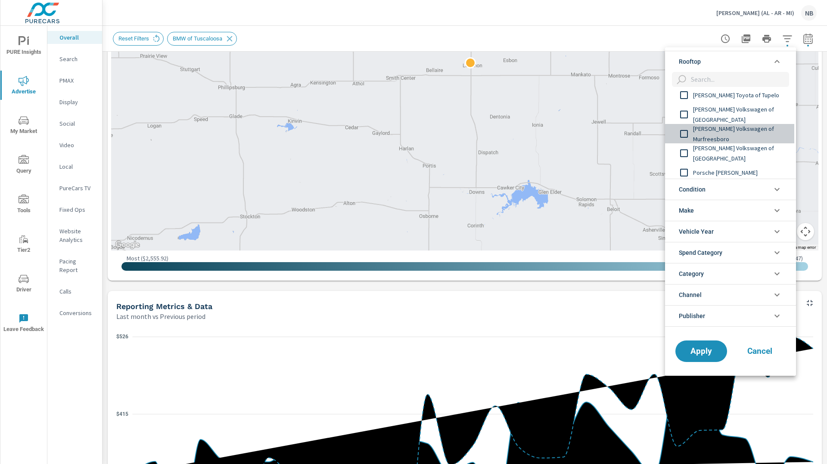
click at [688, 133] on input "filter options" at bounding box center [684, 134] width 18 height 18
click at [717, 354] on span "Apply" at bounding box center [701, 351] width 35 height 8
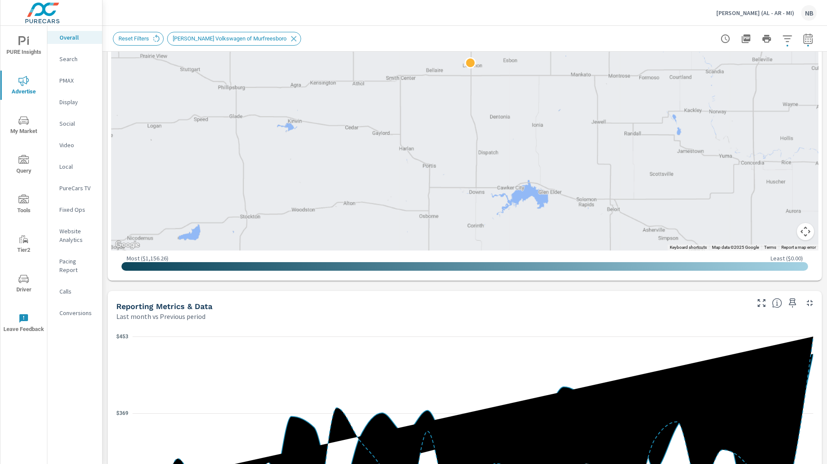
click at [812, 42] on icon "button" at bounding box center [807, 38] width 9 height 10
select select "Last month"
select select "Previous period"
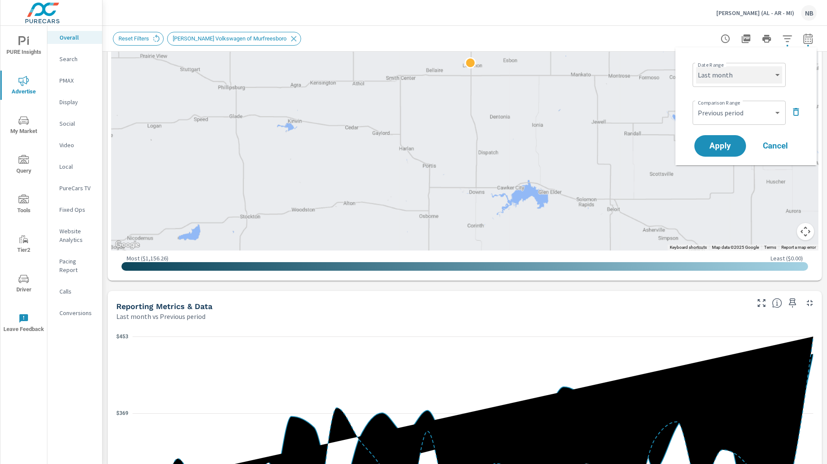
click at [729, 79] on select "Custom Yesterday Last week Last 7 days Last 14 days Last 30 days Last 45 days L…" at bounding box center [739, 74] width 86 height 17
click at [696, 66] on select "Custom Yesterday Last week Last 7 days Last 14 days Last 30 days Last 45 days L…" at bounding box center [739, 74] width 86 height 17
select select "custom"
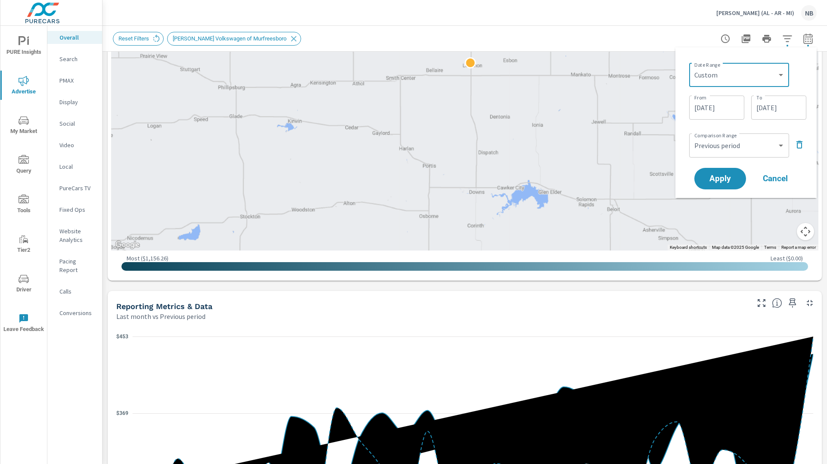
click at [715, 114] on input "08/01/2025" at bounding box center [717, 107] width 48 height 17
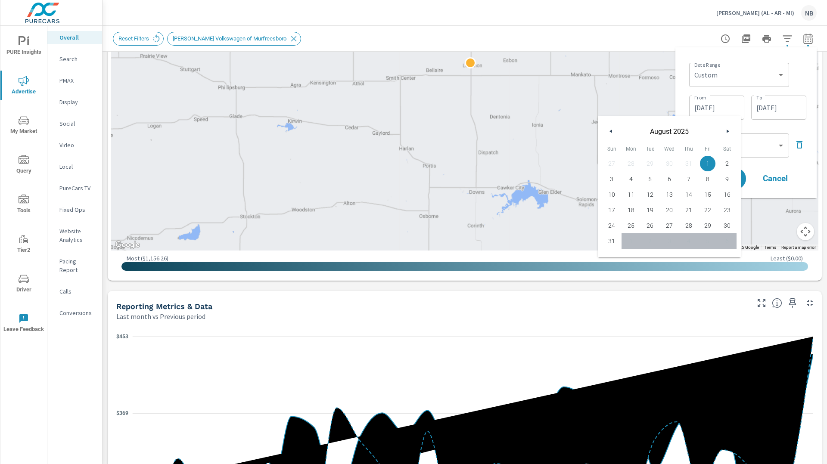
click at [610, 132] on icon "button" at bounding box center [610, 131] width 4 height 3
click at [647, 164] on span "1" at bounding box center [649, 163] width 19 height 11
click at [689, 228] on span "31" at bounding box center [688, 225] width 19 height 11
click at [644, 165] on span "1" at bounding box center [649, 163] width 19 height 11
type input "07/01/2025"
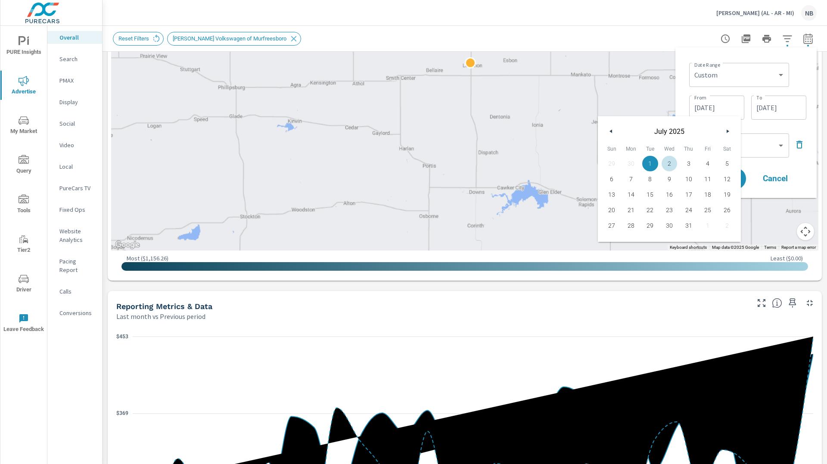
click at [776, 108] on input "08/31/2025" at bounding box center [779, 107] width 48 height 17
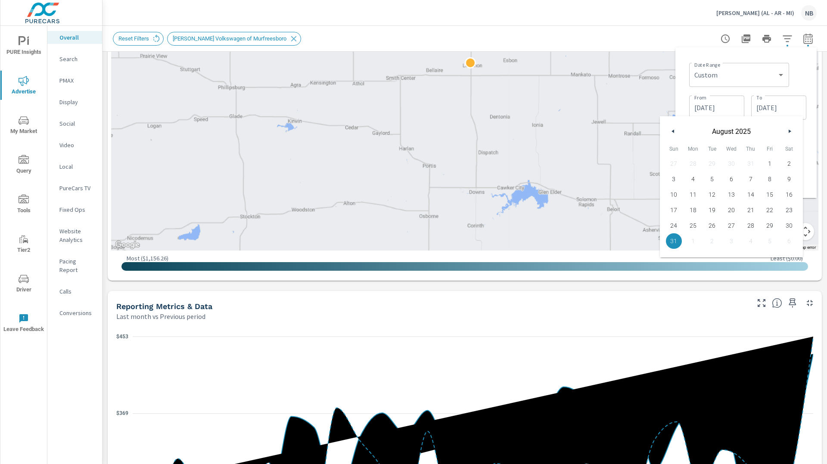
click at [671, 132] on icon "button" at bounding box center [672, 131] width 4 height 3
drag, startPoint x: 755, startPoint y: 226, endPoint x: 775, endPoint y: 204, distance: 29.3
click at [755, 225] on span "31" at bounding box center [750, 225] width 19 height 11
type input "[DATE]"
click at [799, 83] on div "Date Range Custom Yesterday Last week Last 7 days Last 14 days Last 30 days Las…" at bounding box center [747, 73] width 117 height 29
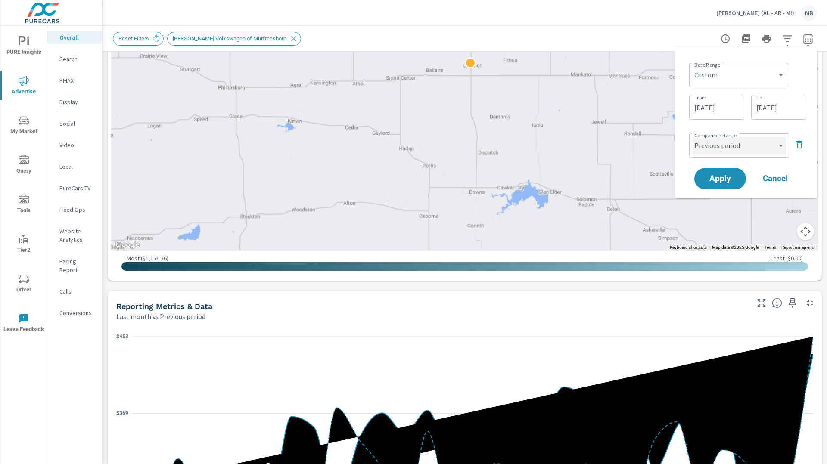
click at [724, 148] on select "Custom Previous period Previous month Previous year" at bounding box center [739, 145] width 93 height 17
click at [693, 137] on select "Custom Previous period Previous month Previous year" at bounding box center [739, 145] width 93 height 17
select select "Previous month"
click at [730, 177] on span "Apply" at bounding box center [719, 179] width 35 height 8
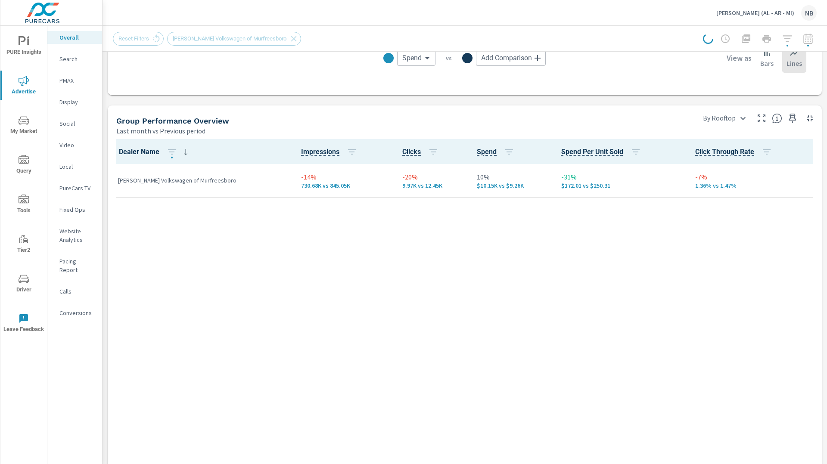
scroll to position [1152, 0]
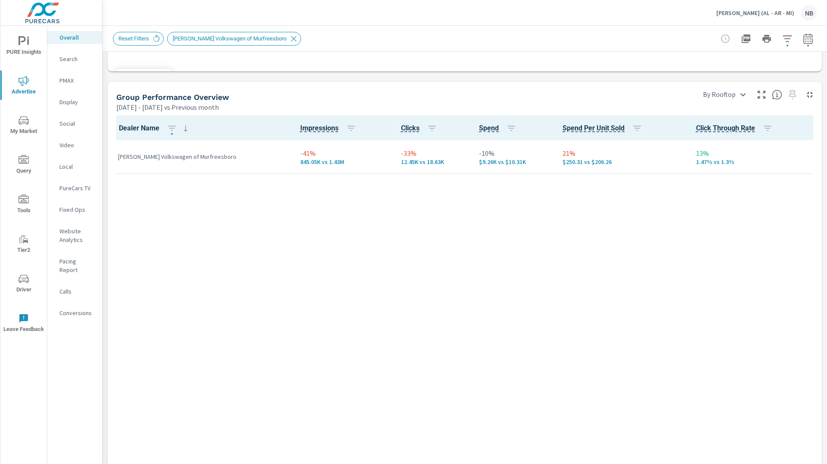
scroll to position [1183, 0]
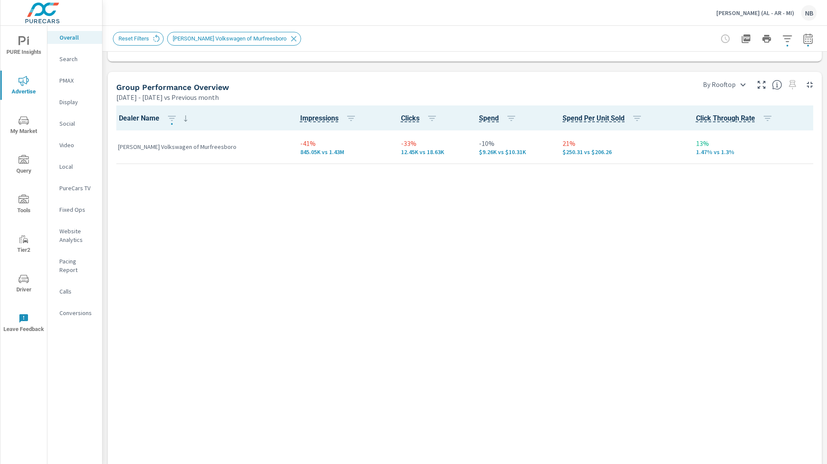
click at [315, 195] on div "Dealer Name Impressions Clicks Spend Spend Per Unit Sold Click Through Rate Car…" at bounding box center [464, 359] width 707 height 506
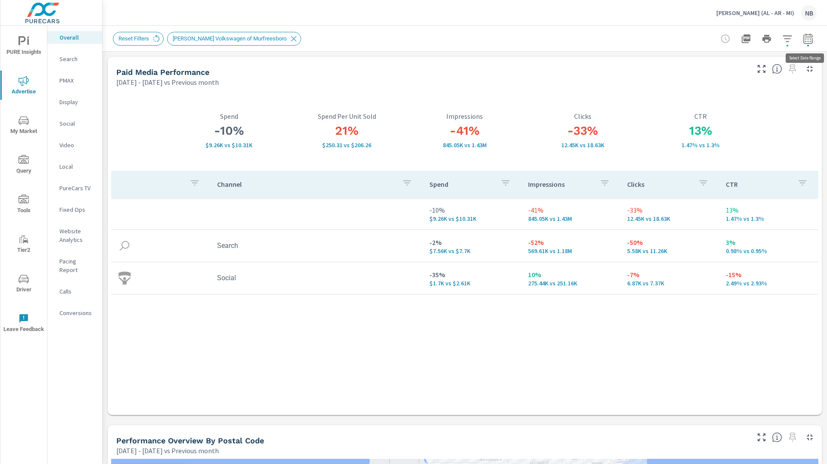
click at [805, 41] on icon "button" at bounding box center [808, 39] width 10 height 10
select select "Previous month"
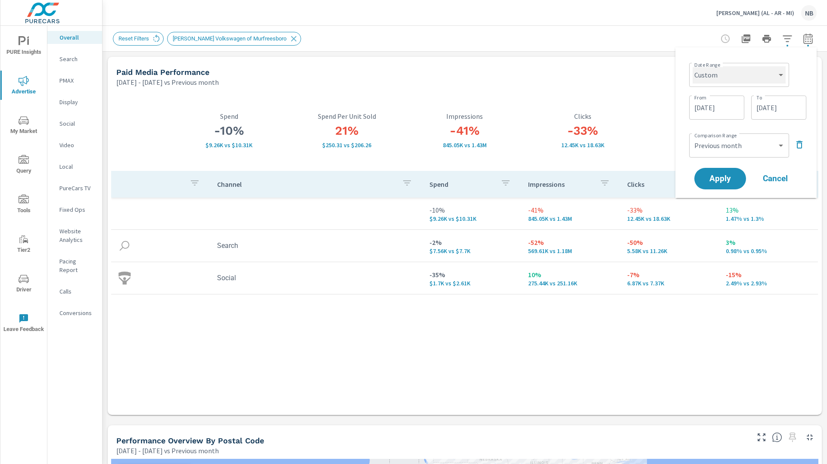
click at [749, 72] on select "Custom Yesterday Last week Last 7 days Last 14 days Last 30 days Last 45 days L…" at bounding box center [739, 74] width 93 height 17
click at [693, 66] on select "Custom Yesterday Last week Last 7 days Last 14 days Last 30 days Last 45 days L…" at bounding box center [739, 74] width 93 height 17
select select "Last month"
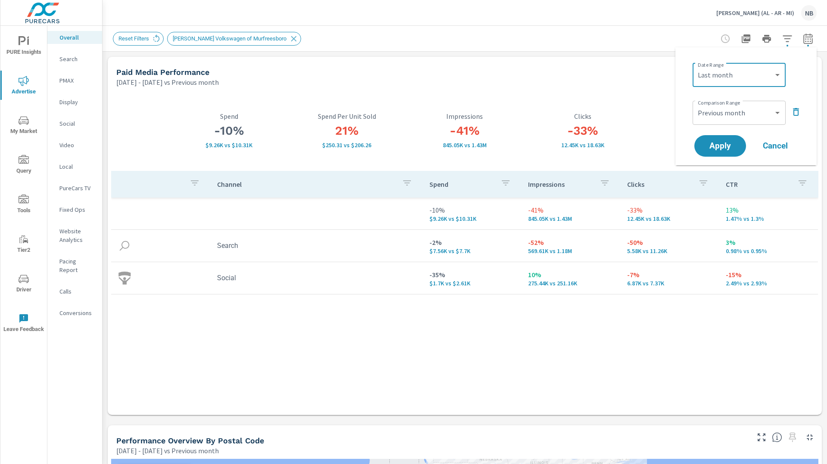
drag, startPoint x: 796, startPoint y: 112, endPoint x: 784, endPoint y: 128, distance: 19.1
click at [796, 113] on icon "button" at bounding box center [796, 112] width 10 height 10
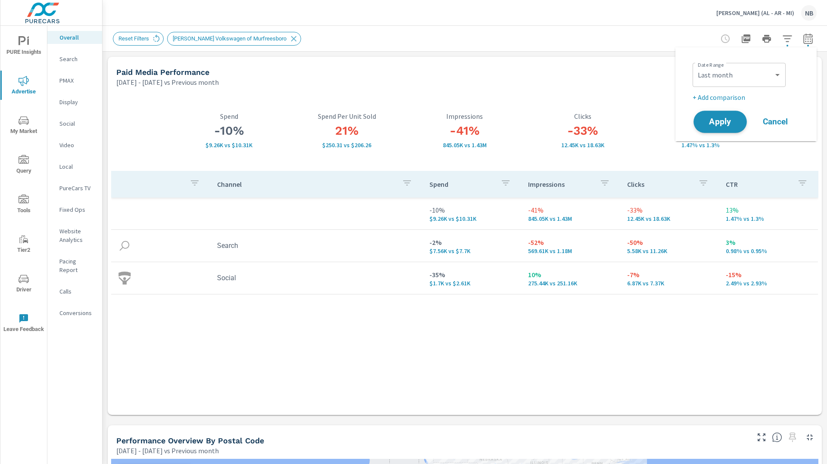
click at [731, 124] on span "Apply" at bounding box center [719, 122] width 35 height 8
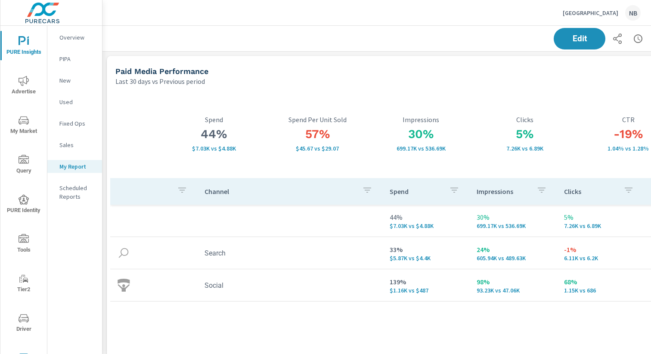
scroll to position [1590, 638]
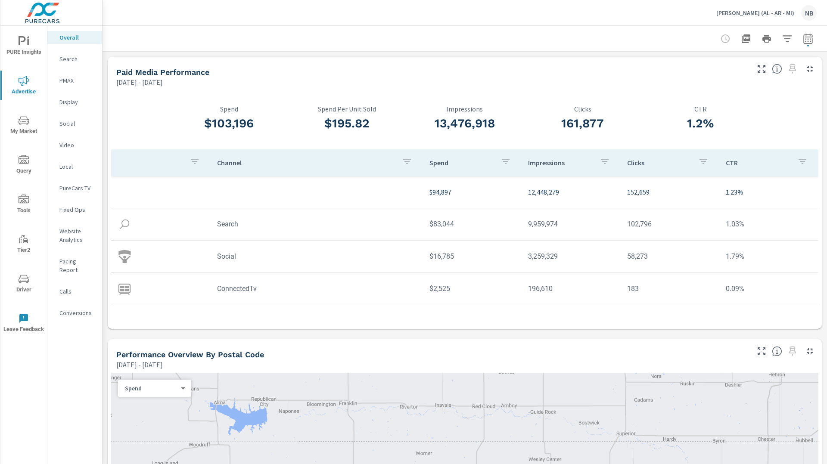
scroll to position [171, 0]
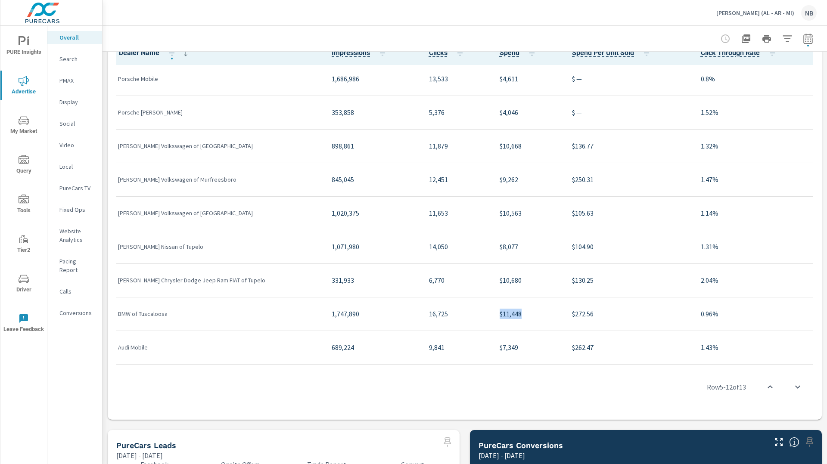
click at [762, 13] on p "[PERSON_NAME] (AL - AR - MI)" at bounding box center [755, 13] width 78 height 8
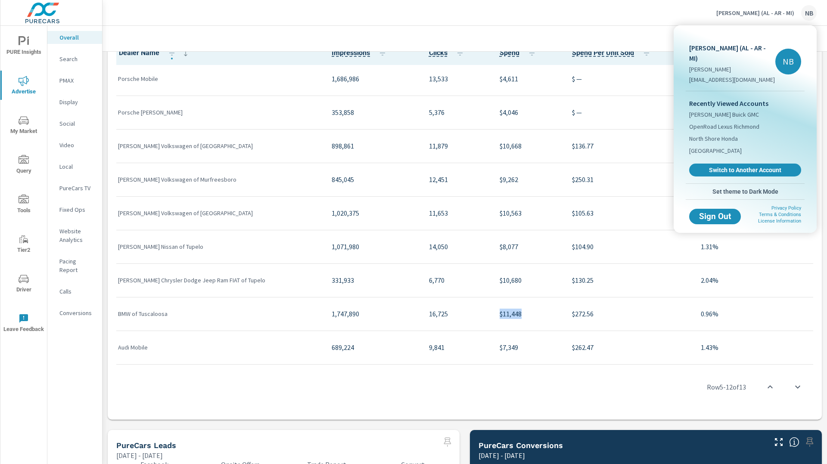
drag, startPoint x: 758, startPoint y: 161, endPoint x: 758, endPoint y: 153, distance: 7.8
click at [758, 166] on span "Switch to Another Account" at bounding box center [745, 170] width 103 height 8
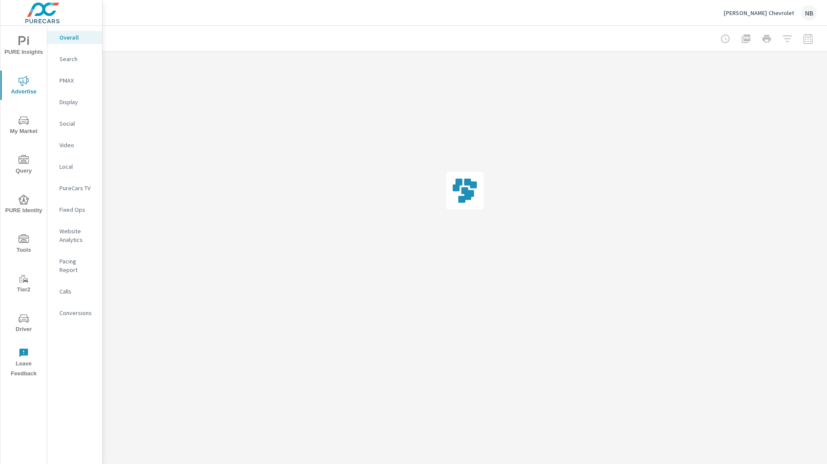
click at [71, 104] on p "Display" at bounding box center [77, 102] width 36 height 9
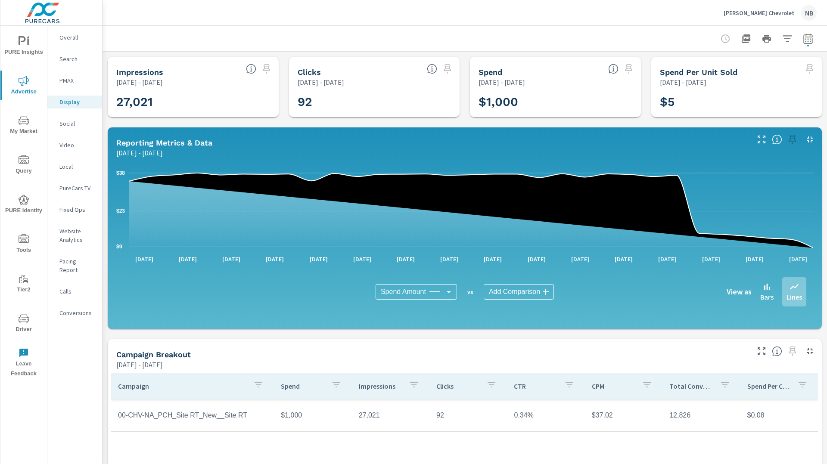
click at [808, 42] on icon "button" at bounding box center [808, 39] width 10 height 10
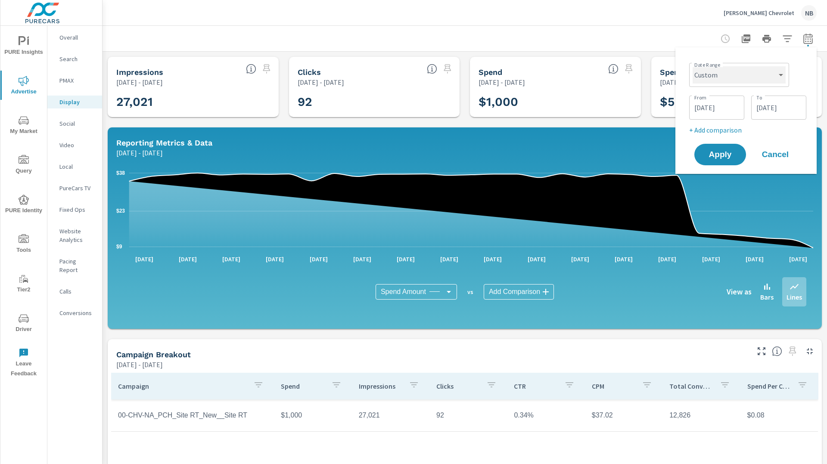
click at [743, 81] on select "Custom [DATE] Last week Last 7 days Last 14 days Last 30 days Last 45 days Last…" at bounding box center [739, 74] width 93 height 17
click at [693, 66] on select "Custom [DATE] Last week Last 7 days Last 14 days Last 30 days Last 45 days Last…" at bounding box center [739, 74] width 93 height 17
select select "Last 7 days"
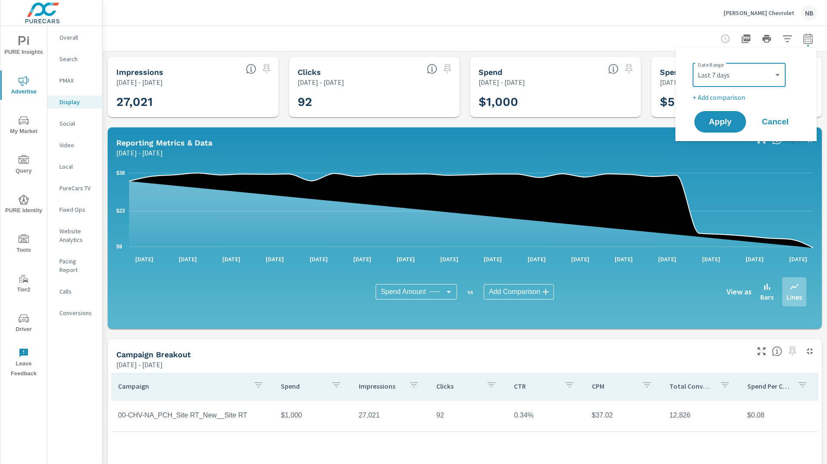
drag, startPoint x: 730, startPoint y: 121, endPoint x: 777, endPoint y: 124, distance: 47.0
click at [730, 121] on span "Apply" at bounding box center [720, 122] width 34 height 8
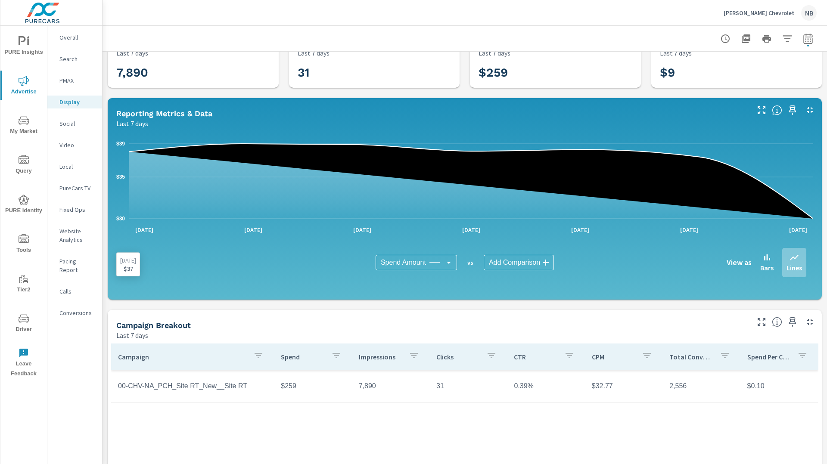
scroll to position [27, 0]
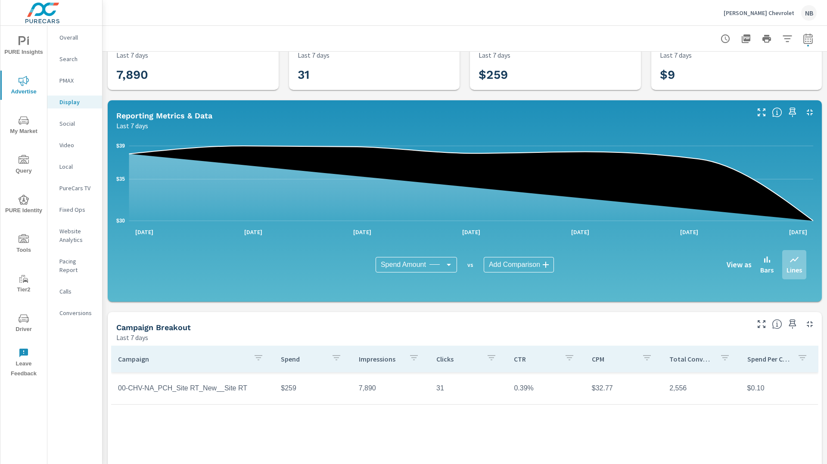
click at [756, 13] on p "[PERSON_NAME] Chevrolet" at bounding box center [759, 13] width 71 height 8
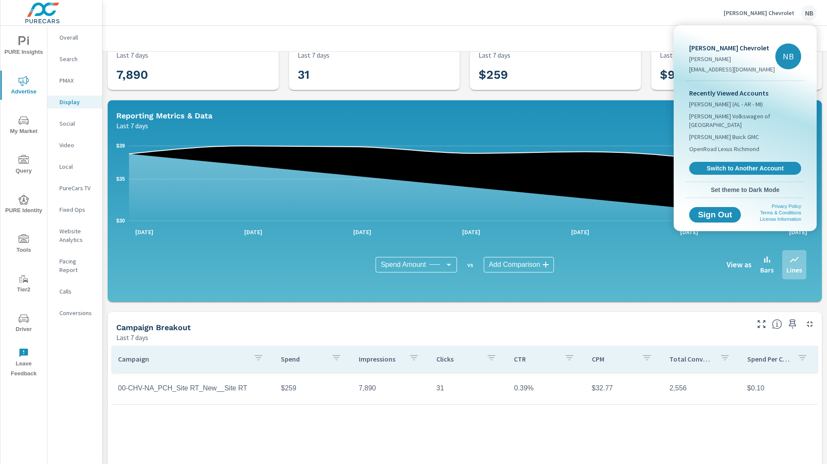
click at [740, 166] on div "Recently Viewed Accounts [PERSON_NAME] (AL - AR - MI) [PERSON_NAME] Volkswagen …" at bounding box center [745, 131] width 119 height 101
click at [740, 165] on span "Switch to Another Account" at bounding box center [745, 169] width 106 height 8
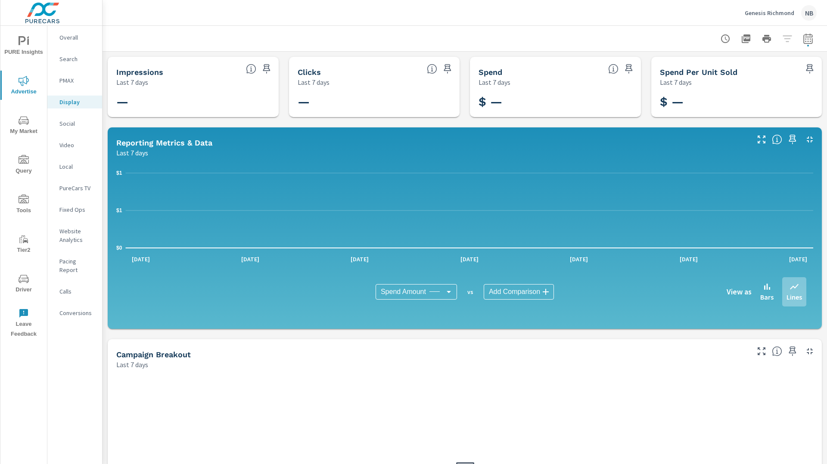
click at [71, 188] on p "PureCars TV" at bounding box center [77, 188] width 36 height 9
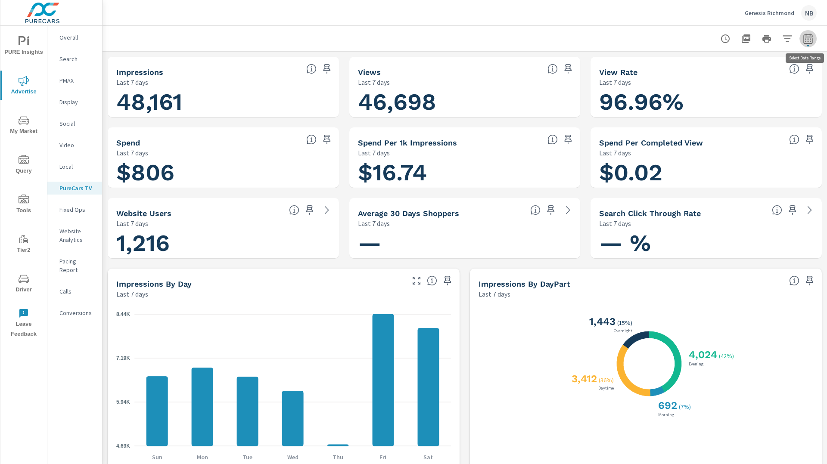
click at [813, 43] on icon "button" at bounding box center [808, 39] width 10 height 10
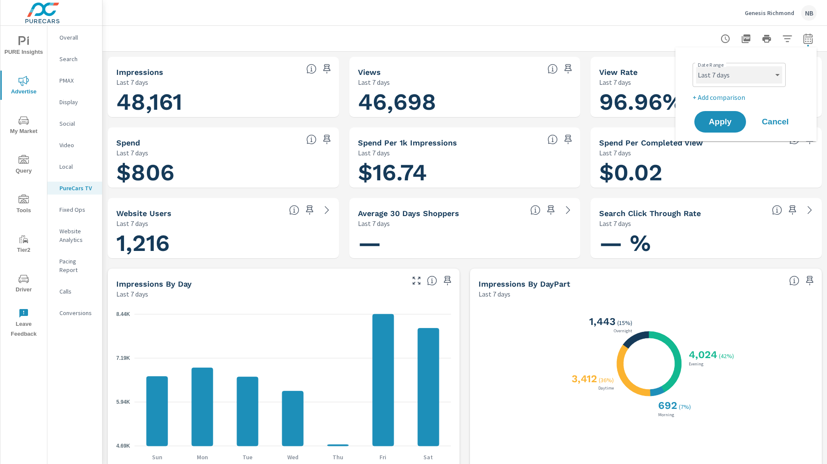
click at [746, 72] on select "Custom [DATE] Last week Last 7 days Last 14 days Last 30 days Last 45 days Last…" at bounding box center [739, 74] width 86 height 17
click at [696, 66] on select "Custom [DATE] Last week Last 7 days Last 14 days Last 30 days Last 45 days Last…" at bounding box center [739, 74] width 86 height 17
select select "[DATE]"
click at [733, 115] on button "Apply" at bounding box center [719, 122] width 53 height 22
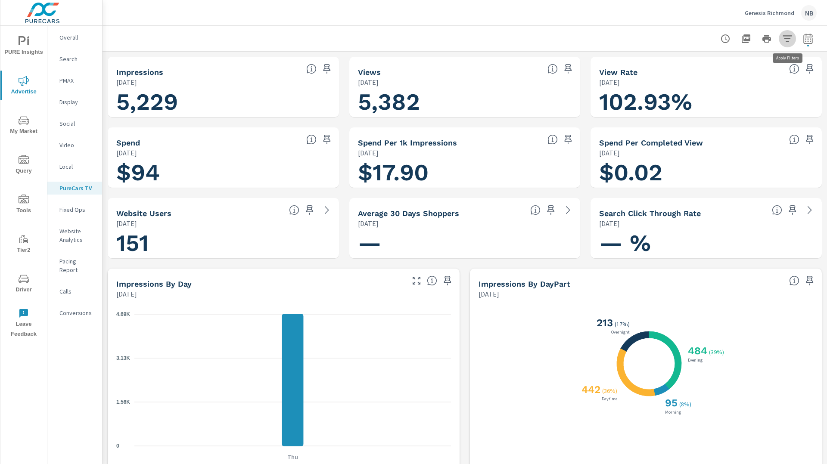
click at [789, 40] on icon "button" at bounding box center [787, 39] width 10 height 10
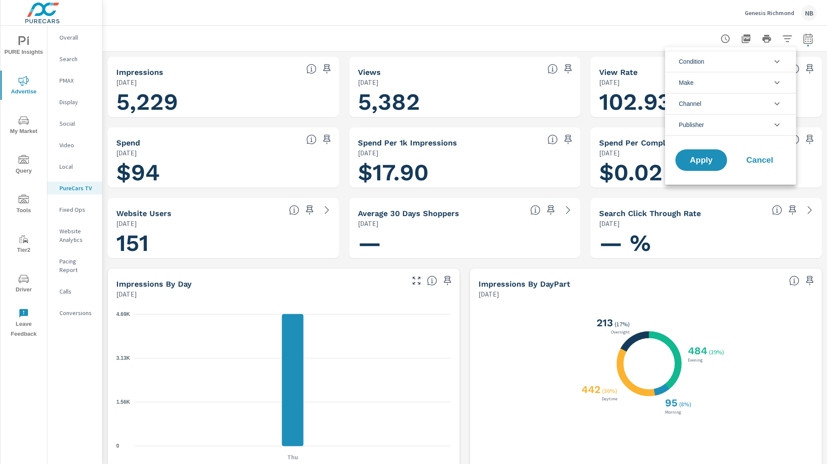
click at [728, 125] on li "Publisher" at bounding box center [730, 125] width 131 height 22
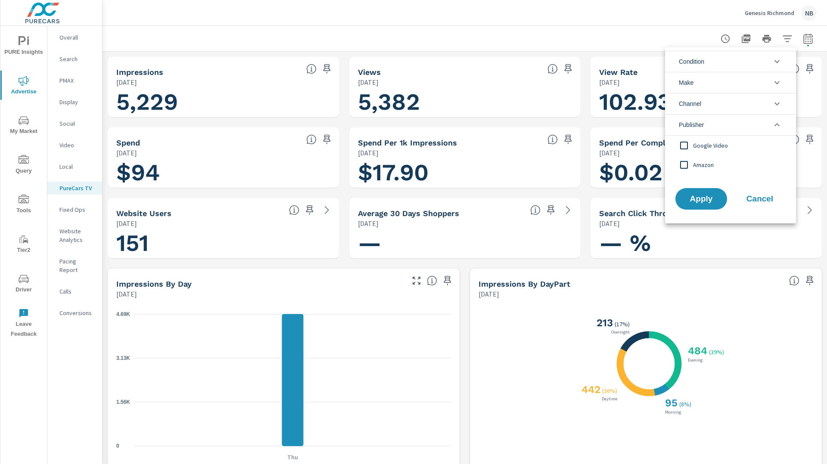
drag, startPoint x: 709, startPoint y: 161, endPoint x: 717, endPoint y: 175, distance: 16.4
click at [709, 161] on span "Amazon" at bounding box center [740, 165] width 94 height 10
click at [719, 196] on button "Apply" at bounding box center [701, 199] width 53 height 22
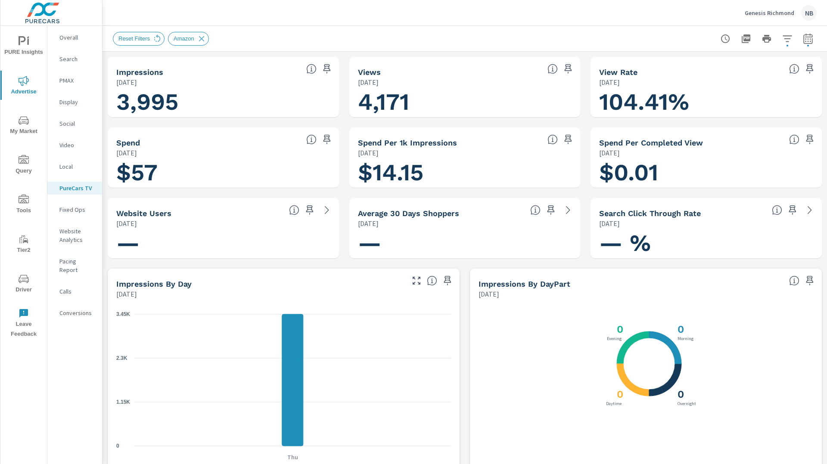
click at [768, 15] on p "Genesis Richmond" at bounding box center [770, 13] width 50 height 8
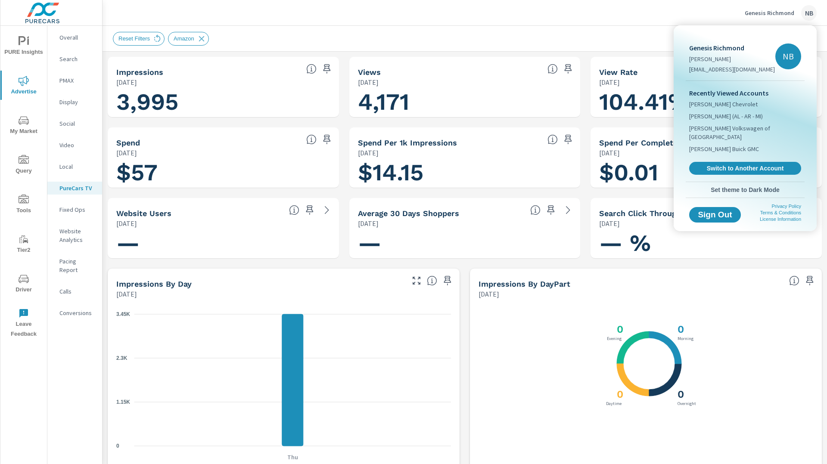
click at [750, 165] on span "Switch to Another Account" at bounding box center [745, 169] width 103 height 8
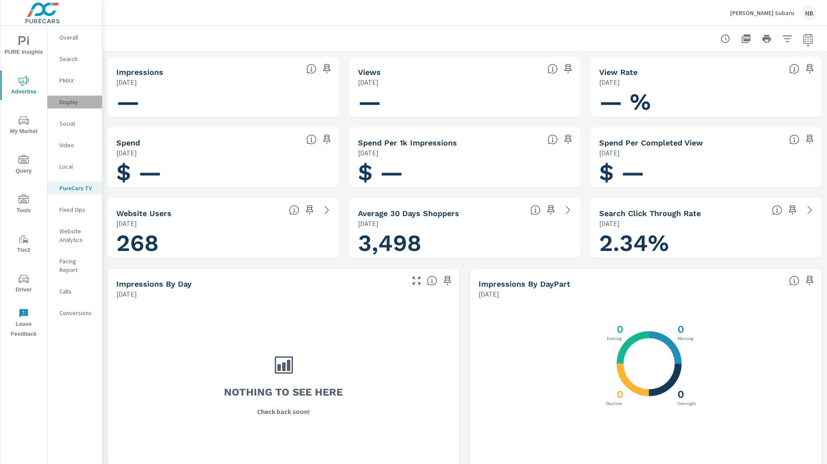
click at [75, 98] on p "Display" at bounding box center [77, 102] width 36 height 9
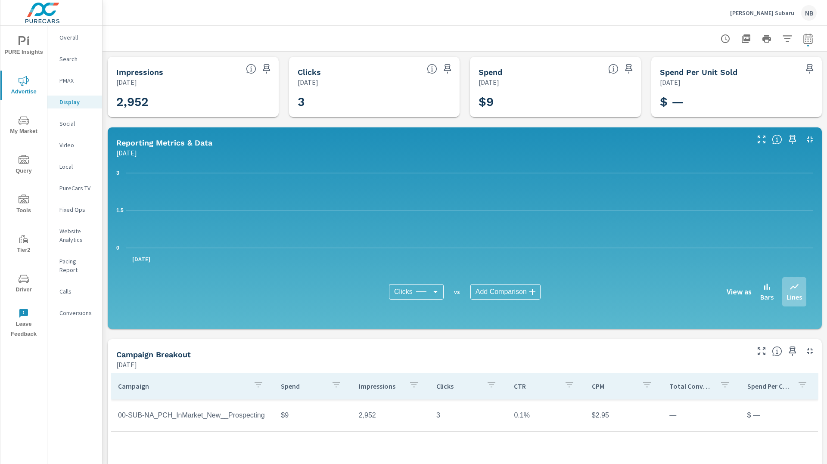
click at [808, 44] on button "button" at bounding box center [807, 38] width 17 height 17
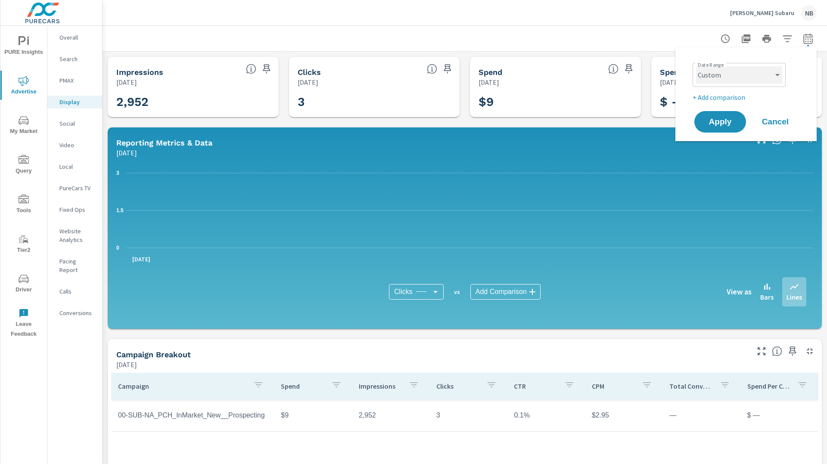
click at [740, 79] on select "Custom Yesterday Last week Last 7 days Last 14 days Last 30 days Last 45 days L…" at bounding box center [739, 74] width 86 height 17
click at [696, 66] on select "Custom Yesterday Last week Last 7 days Last 14 days Last 30 days Last 45 days L…" at bounding box center [739, 74] width 86 height 17
select select "custom"
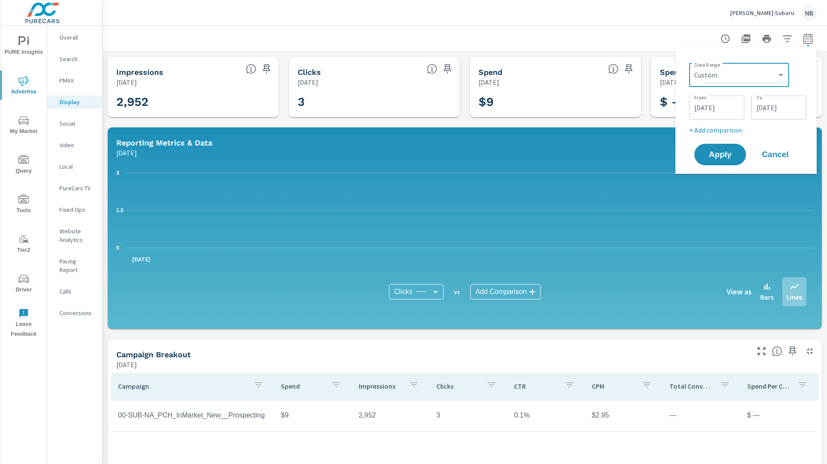
click at [732, 112] on input "09/11/2025" at bounding box center [717, 107] width 48 height 17
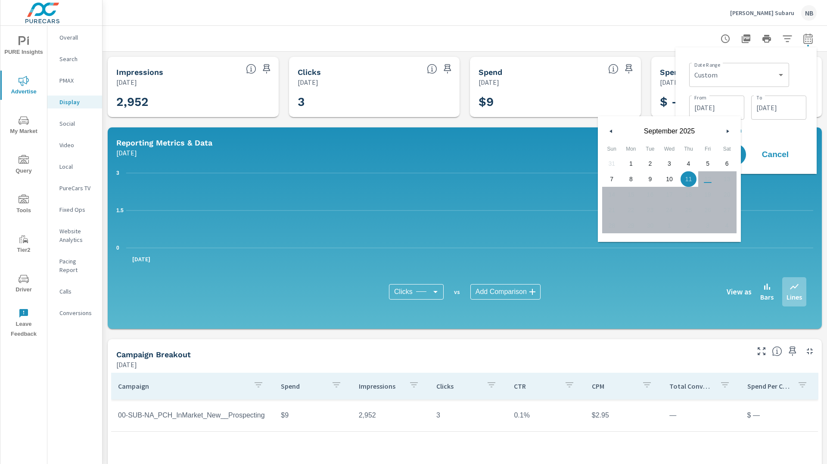
click at [690, 182] on span "11" at bounding box center [688, 179] width 19 height 11
click at [707, 182] on span "12" at bounding box center [707, 179] width 7 height 16
click at [728, 130] on icon "button" at bounding box center [729, 131] width 4 height 3
click at [740, 71] on select "Custom Yesterday Last week Last 7 days Last 14 days Last 30 days Last 45 days L…" at bounding box center [739, 74] width 93 height 17
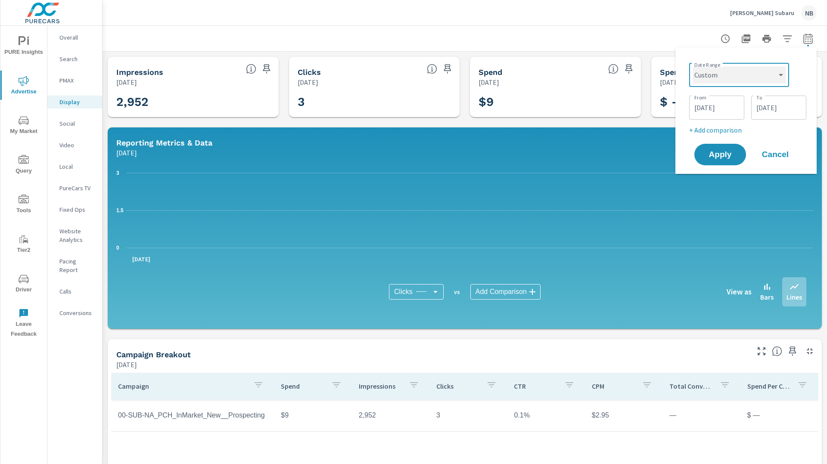
click at [693, 66] on select "Custom Yesterday Last week Last 7 days Last 14 days Last 30 days Last 45 days L…" at bounding box center [739, 74] width 93 height 17
click at [729, 109] on input "09/11/2025" at bounding box center [717, 107] width 48 height 17
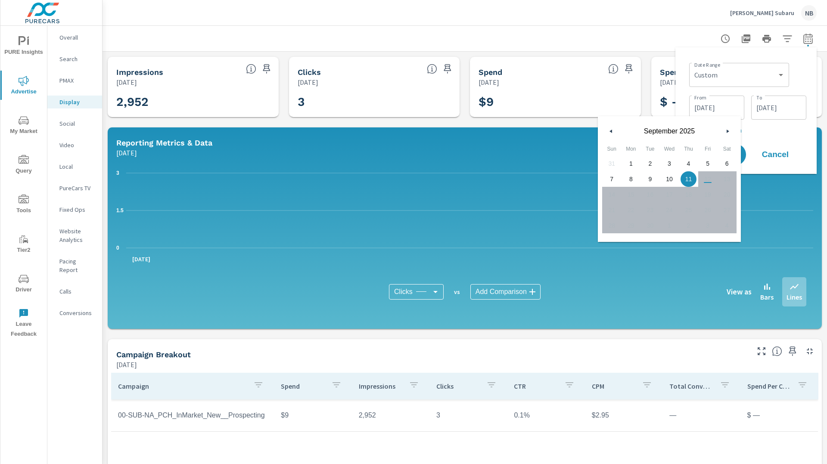
click at [706, 180] on span "12" at bounding box center [707, 179] width 7 height 16
drag, startPoint x: 706, startPoint y: 180, endPoint x: 698, endPoint y: 181, distance: 7.4
click at [706, 180] on span "12" at bounding box center [707, 179] width 7 height 16
click at [685, 180] on span "11" at bounding box center [688, 179] width 19 height 11
click at [768, 137] on div "Date Range Custom Yesterday Last week Last 7 days Last 14 days Last 30 days Las…" at bounding box center [745, 110] width 127 height 113
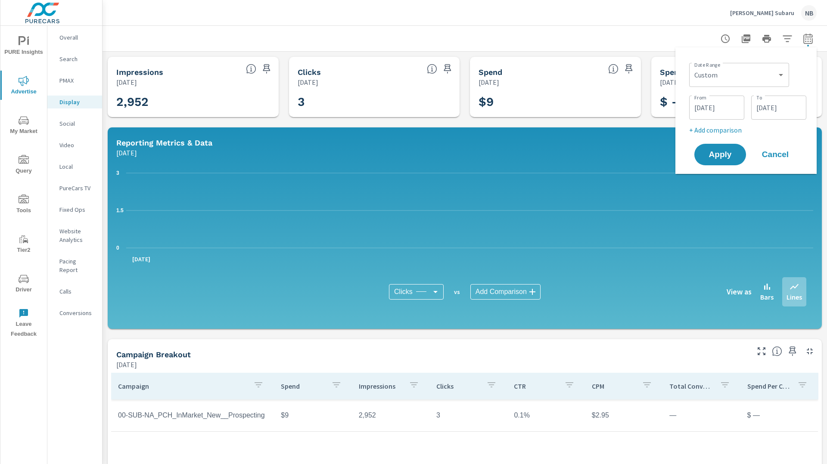
click at [776, 151] on span "Cancel" at bounding box center [775, 155] width 34 height 8
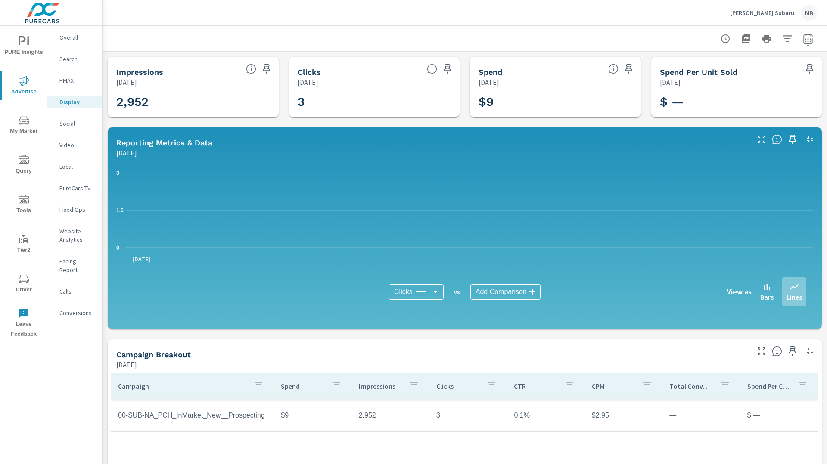
click at [808, 41] on icon "button" at bounding box center [808, 39] width 6 height 3
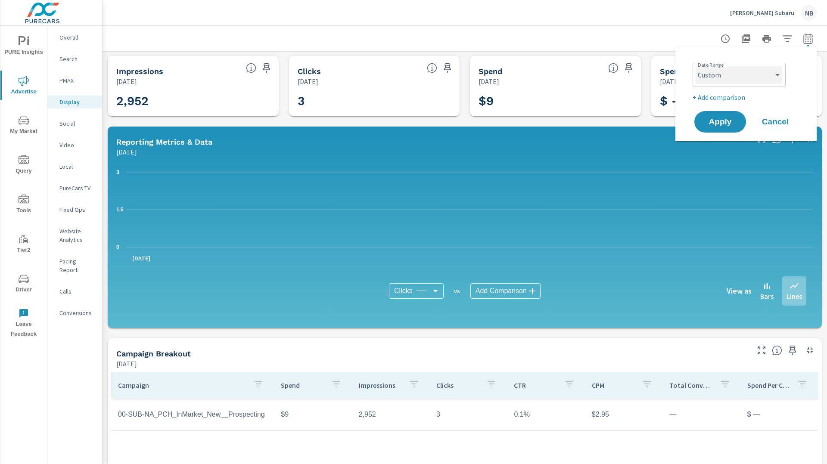
click at [743, 71] on select "Custom Yesterday Last week Last 7 days Last 14 days Last 30 days Last 45 days L…" at bounding box center [739, 74] width 86 height 17
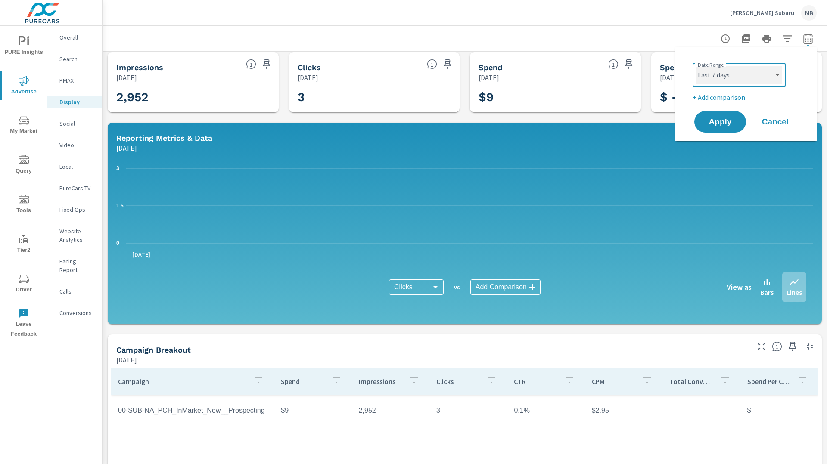
click at [696, 66] on select "Custom Yesterday Last week Last 7 days Last 14 days Last 30 days Last 45 days L…" at bounding box center [739, 74] width 86 height 17
select select "Last 7 days"
click at [731, 121] on span "Apply" at bounding box center [719, 122] width 35 height 8
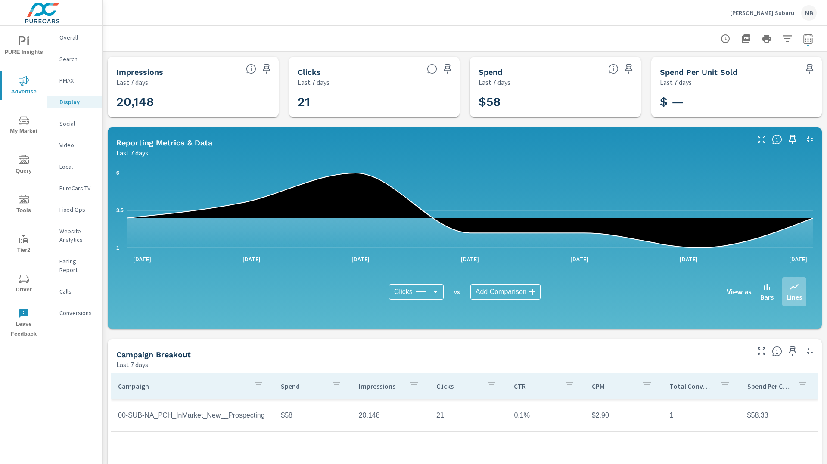
click at [424, 295] on body "PURE Insights Advertise My Market Query Tools Tier2 Driver Leave Feedback Overa…" at bounding box center [413, 232] width 827 height 464
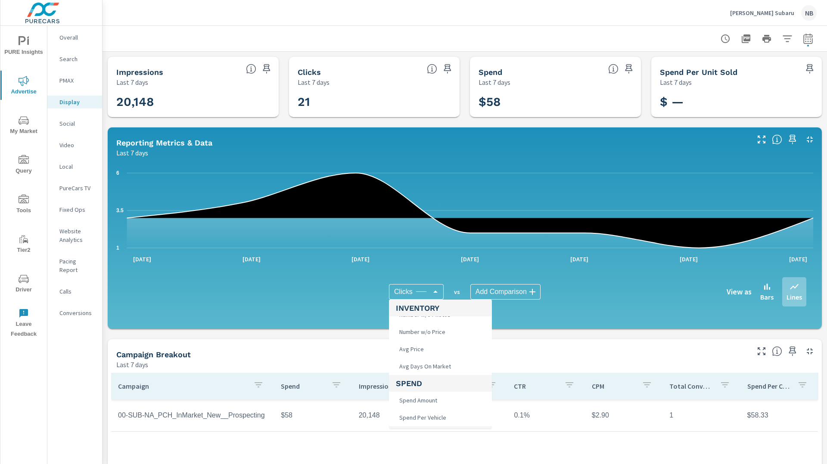
scroll to position [48, 0]
click at [444, 397] on li "Spend Amount" at bounding box center [440, 397] width 103 height 17
type input "Spend Amount"
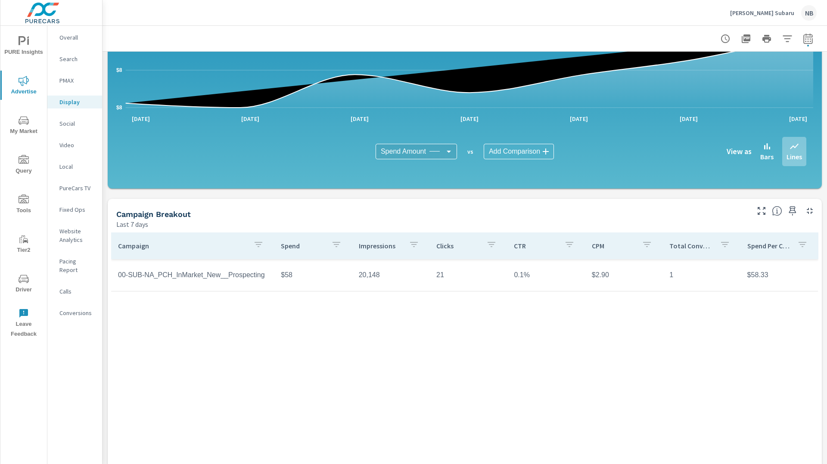
scroll to position [140, 0]
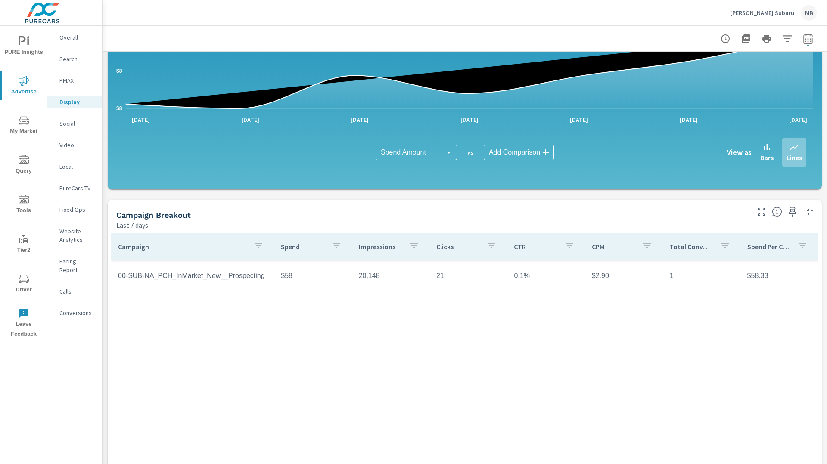
click at [779, 12] on p "Neil Huffman Subaru" at bounding box center [762, 13] width 64 height 8
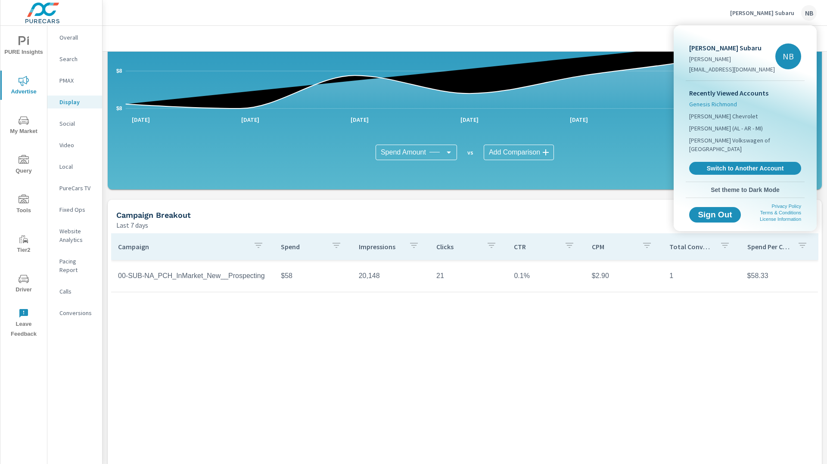
click at [719, 106] on span "Genesis Richmond" at bounding box center [713, 104] width 48 height 9
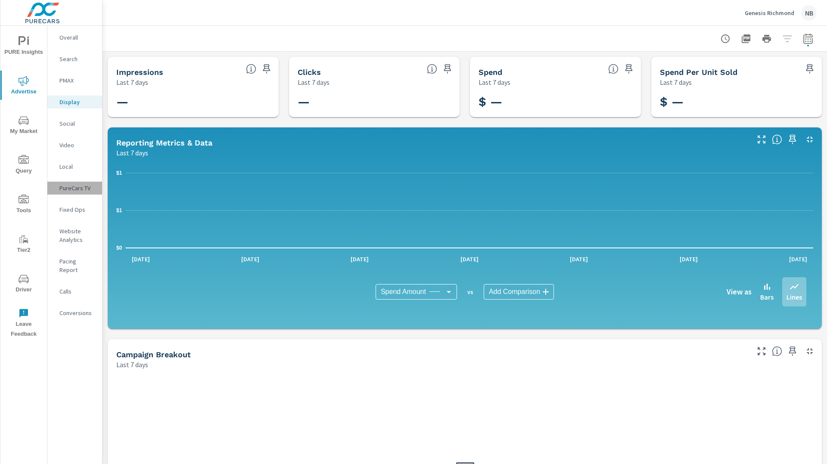
click at [59, 187] on div "PureCars TV" at bounding box center [74, 188] width 55 height 13
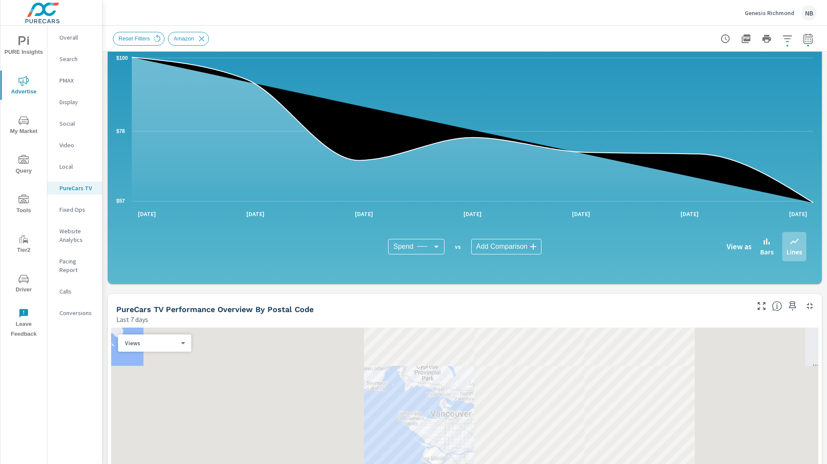
scroll to position [478, 0]
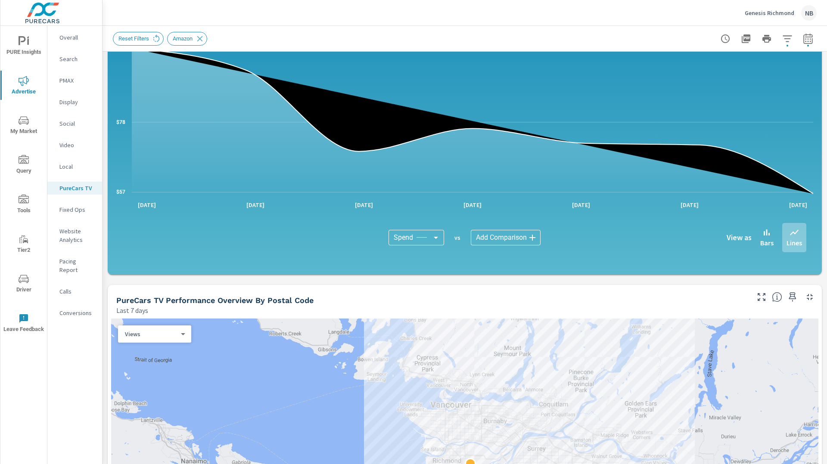
click at [767, 14] on p "Genesis Richmond" at bounding box center [770, 13] width 50 height 8
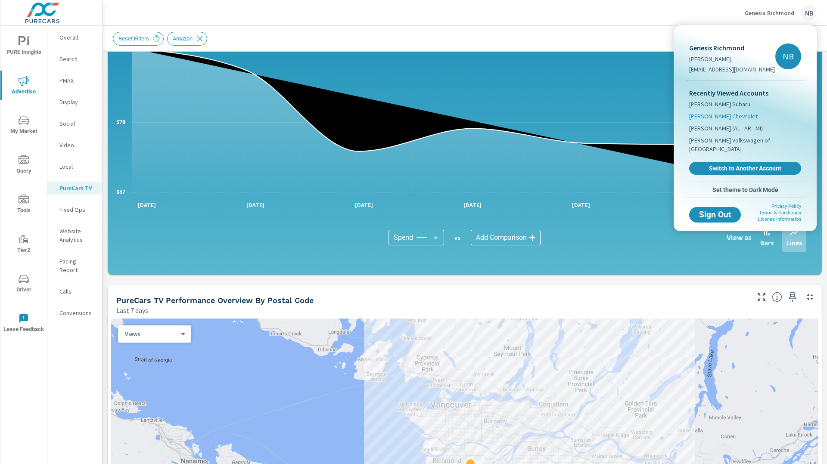
click at [720, 115] on span "Gilleland Chevrolet" at bounding box center [723, 116] width 68 height 9
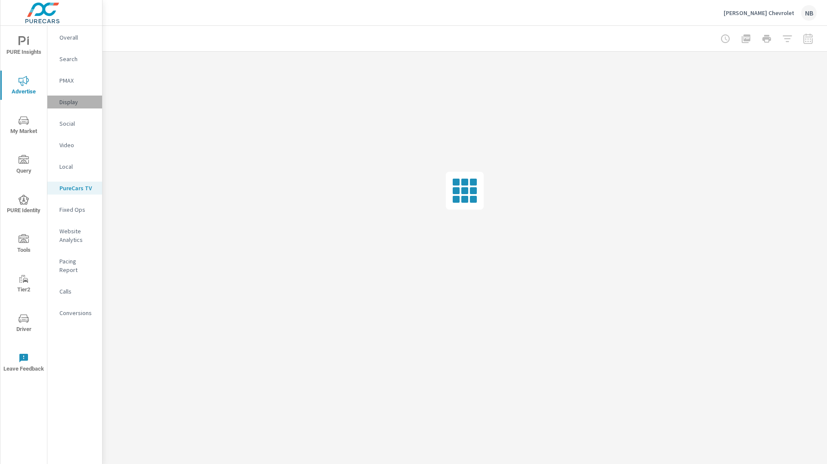
click at [74, 104] on p "Display" at bounding box center [77, 102] width 36 height 9
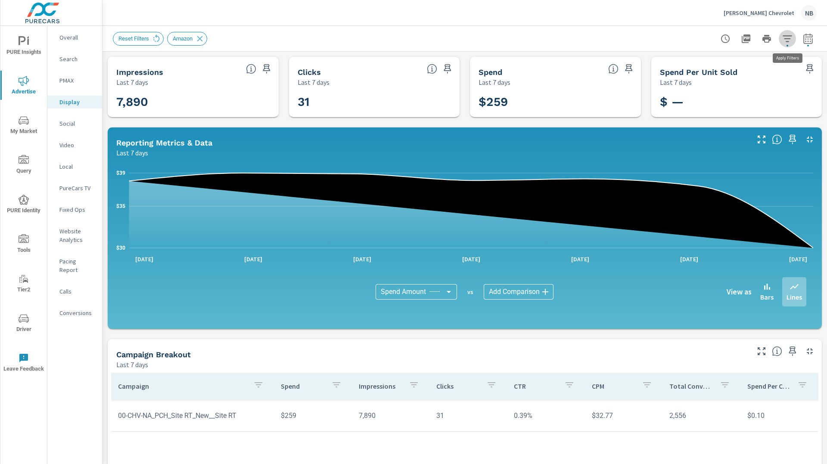
click at [785, 40] on icon "button" at bounding box center [787, 39] width 10 height 10
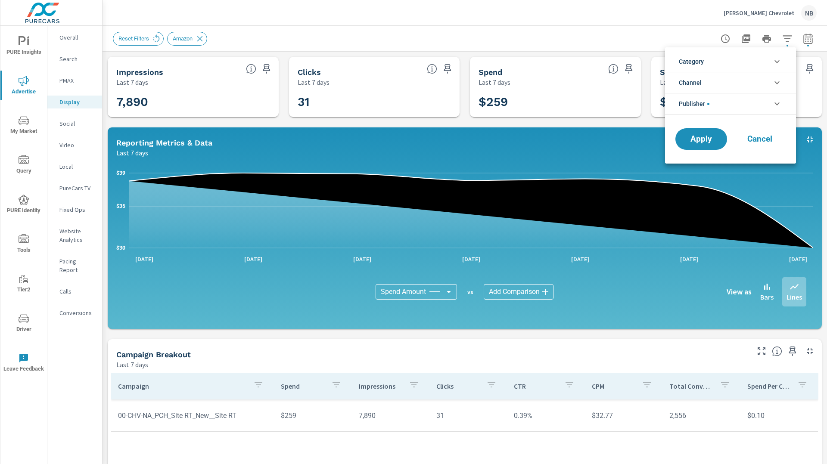
click at [744, 99] on li "Publisher" at bounding box center [730, 104] width 131 height 22
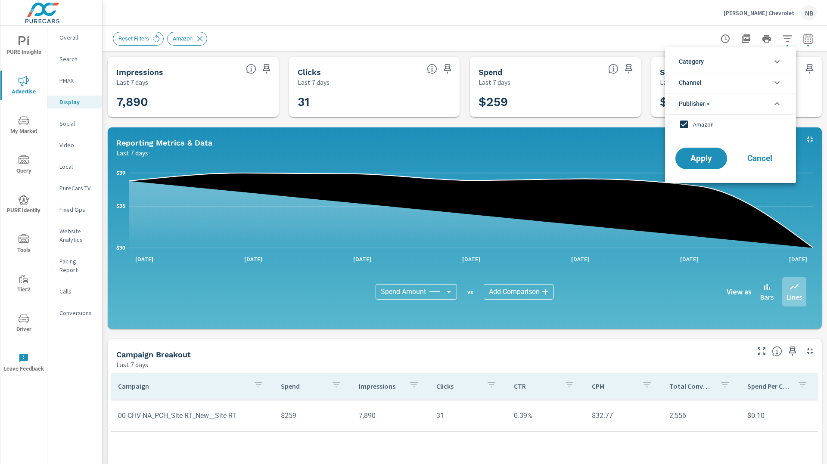
click at [615, 52] on div at bounding box center [413, 232] width 827 height 464
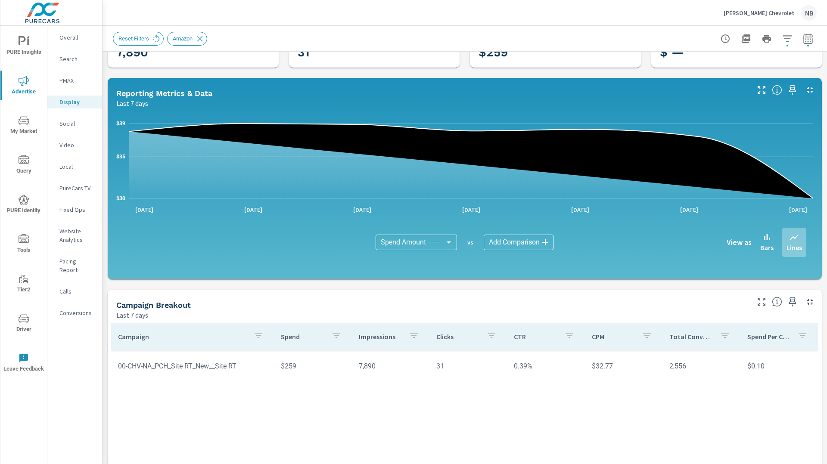
scroll to position [51, 0]
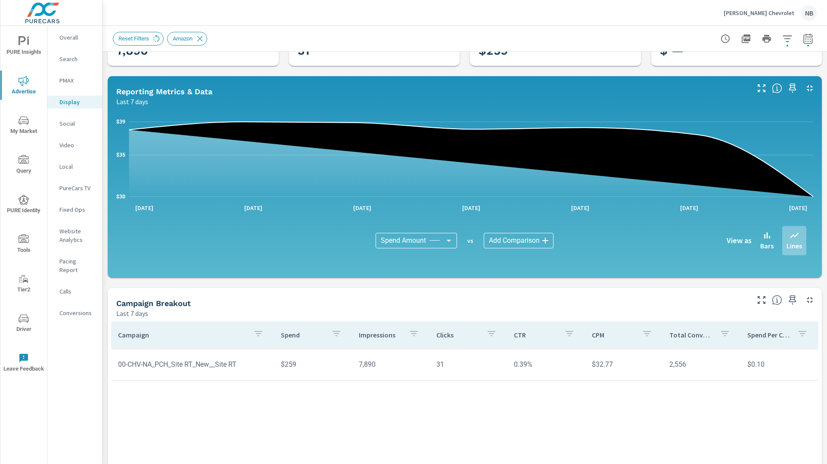
click at [761, 14] on p "Gilleland Chevrolet" at bounding box center [759, 13] width 71 height 8
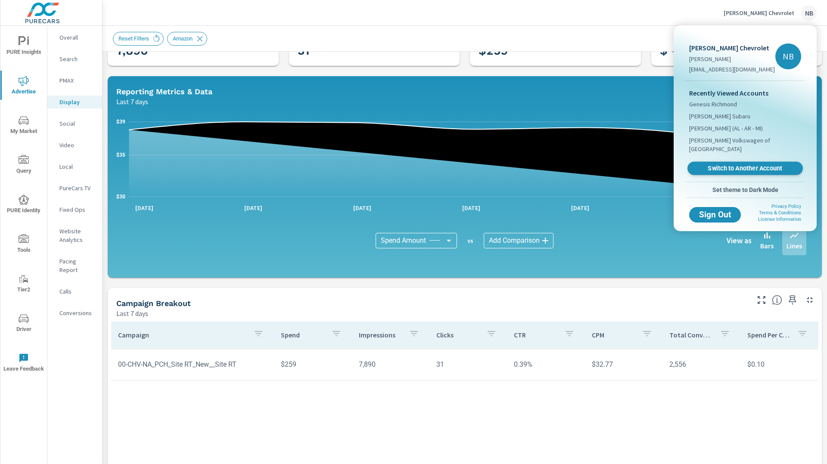
click at [771, 165] on span "Switch to Another Account" at bounding box center [745, 169] width 106 height 8
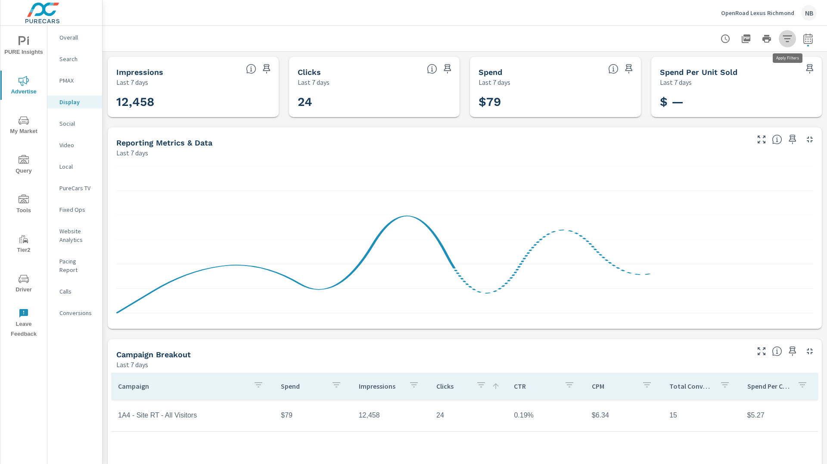
click at [792, 40] on icon "button" at bounding box center [787, 39] width 10 height 10
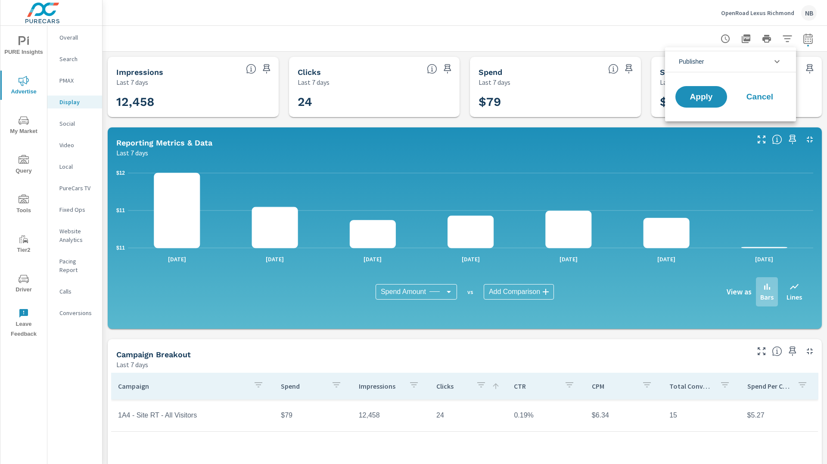
click at [706, 58] on li "Publisher" at bounding box center [730, 62] width 131 height 22
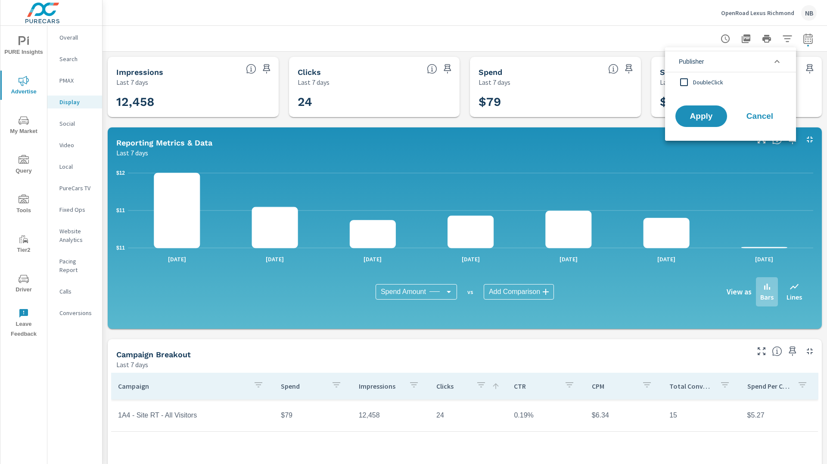
click at [575, 20] on div at bounding box center [413, 232] width 827 height 464
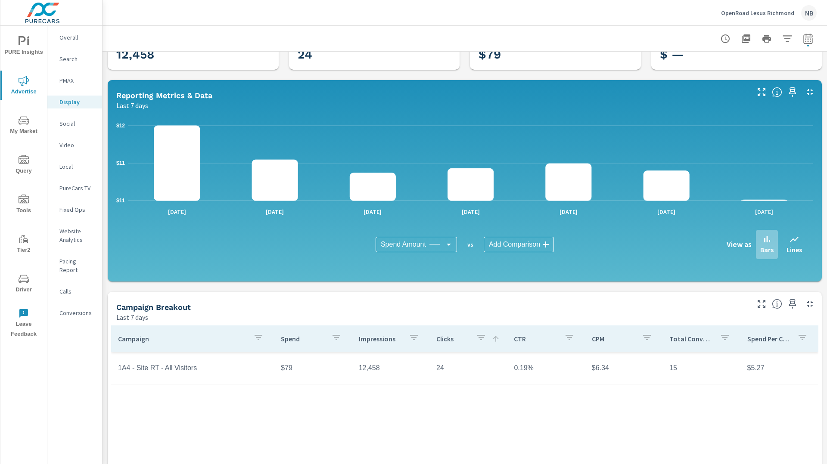
scroll to position [50, 0]
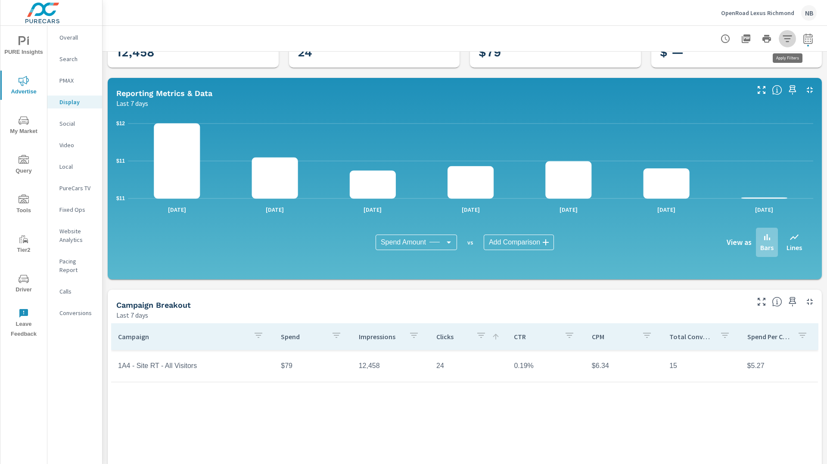
click at [733, 14] on p "OpenRoad Lexus Richmond" at bounding box center [757, 13] width 73 height 8
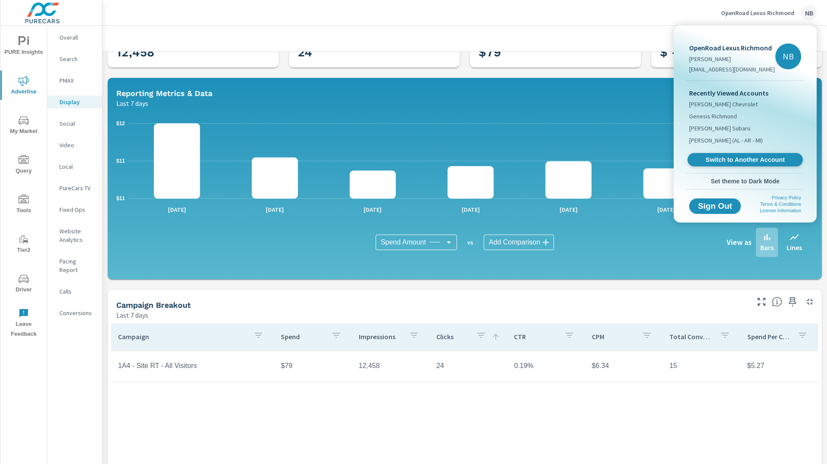
click at [731, 163] on span "Switch to Another Account" at bounding box center [745, 160] width 106 height 8
